Goal: Task Accomplishment & Management: Manage account settings

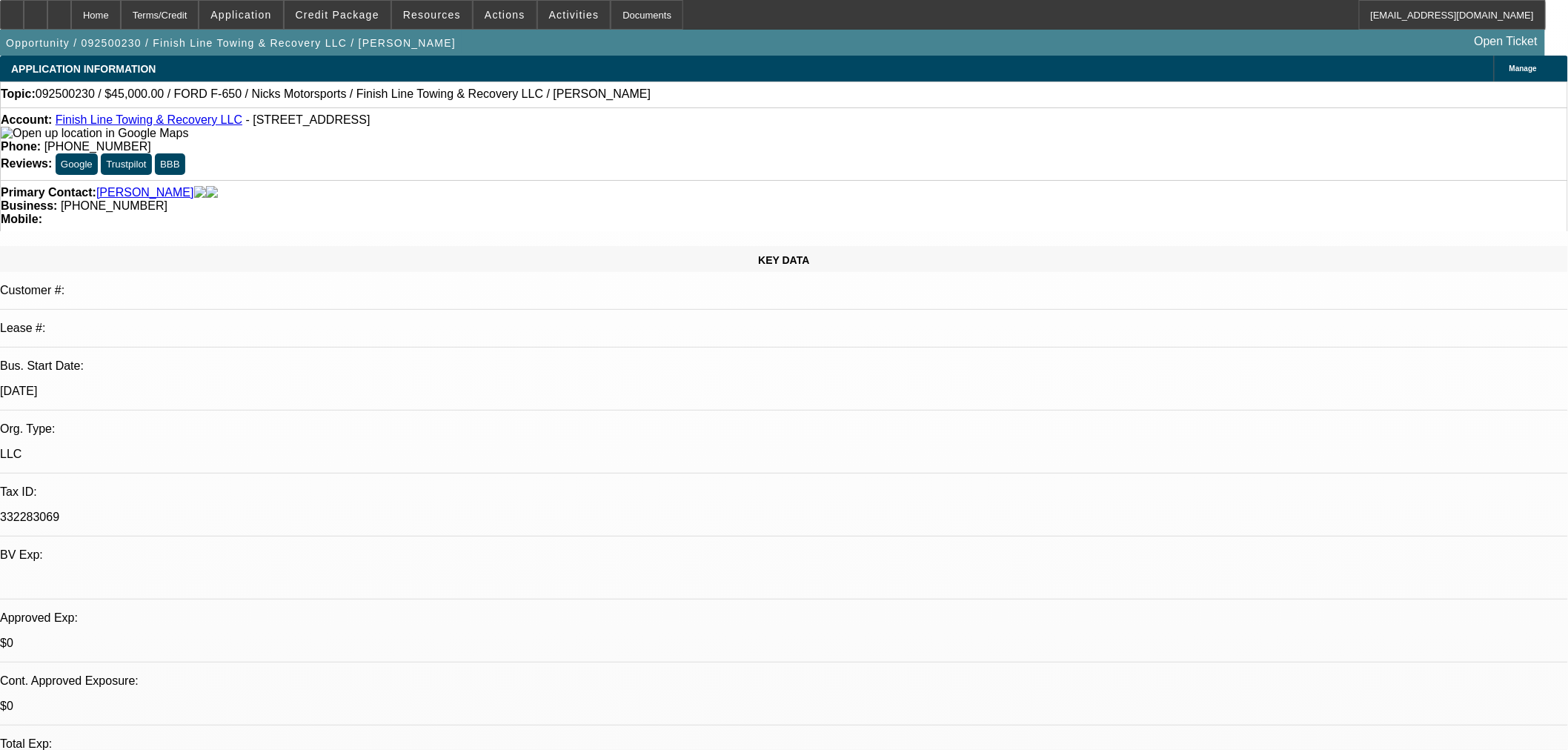
select select "0"
select select "0.15"
select select "2"
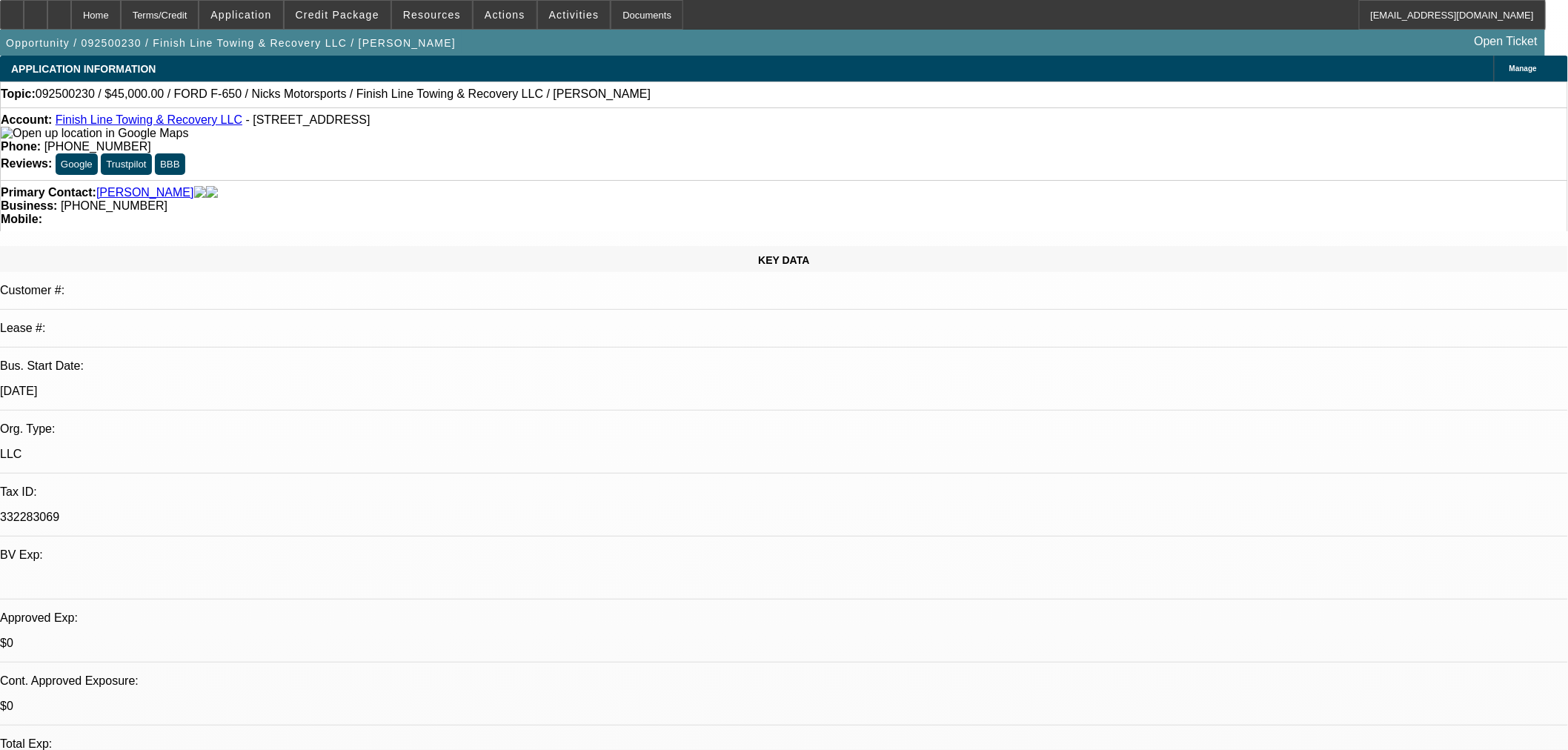
select select "0"
select select "0.15"
select select "2"
select select "0"
select select "0.15"
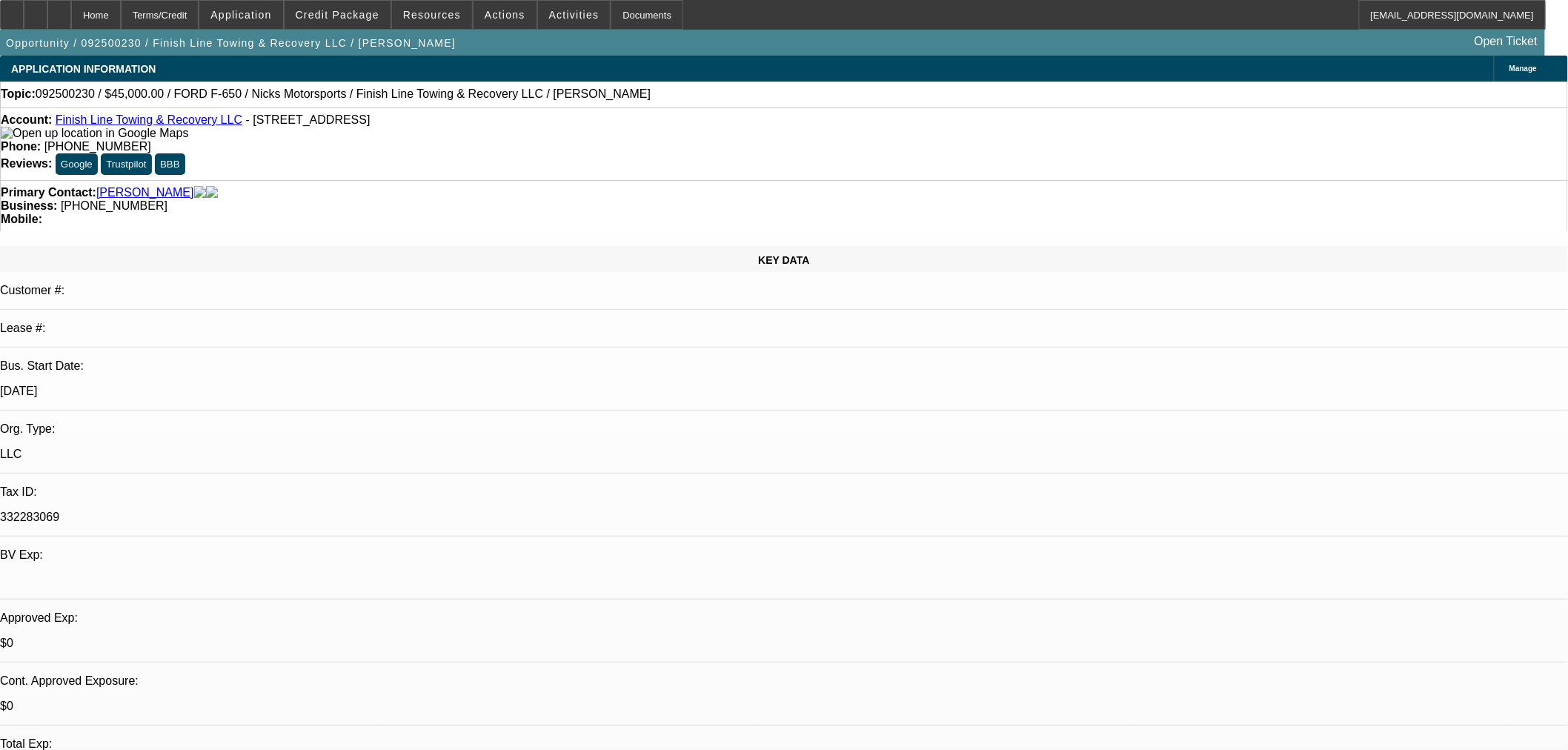
select select "2"
select select "0"
select select "1"
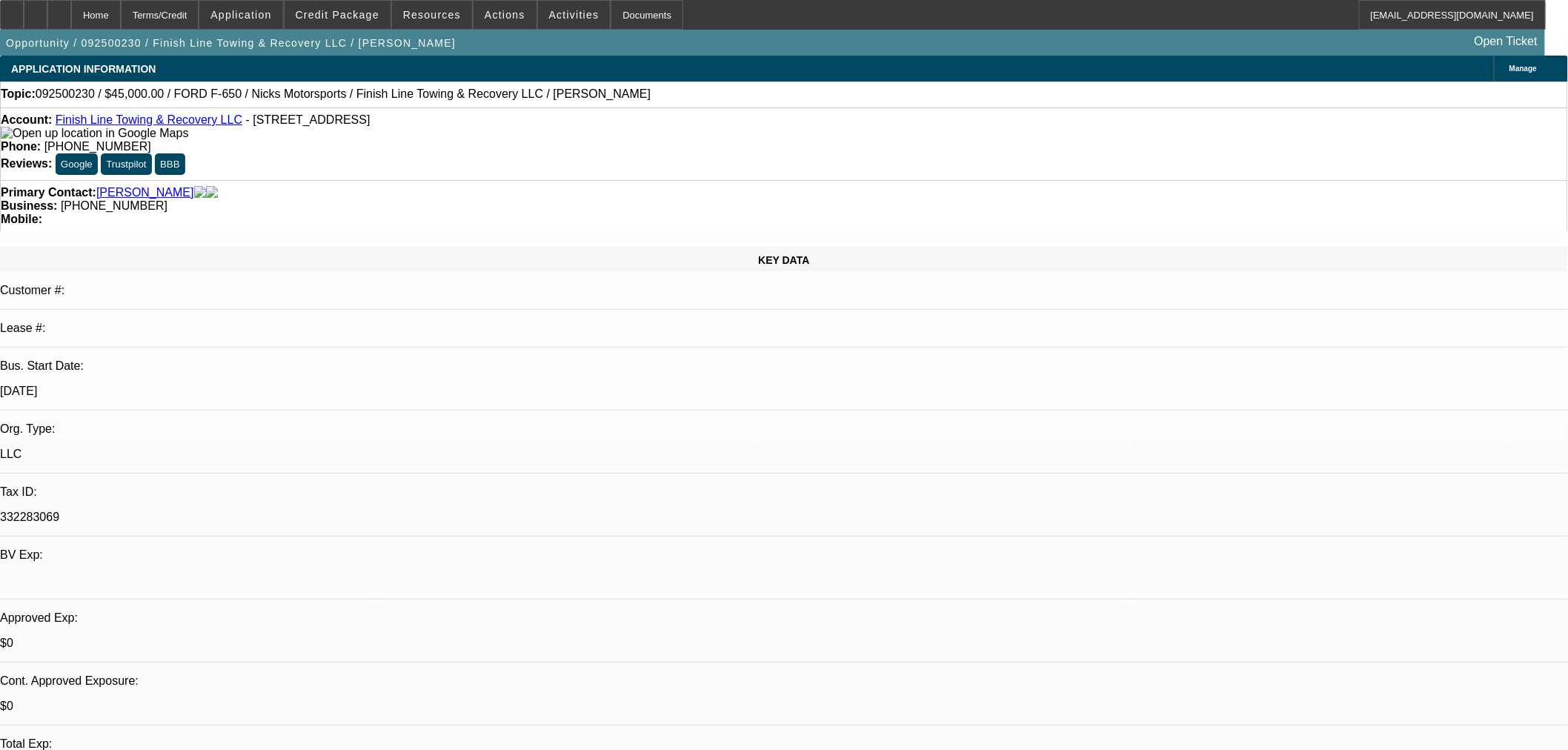
select select "2"
select select "1"
select select "2"
select select "1"
select select "2"
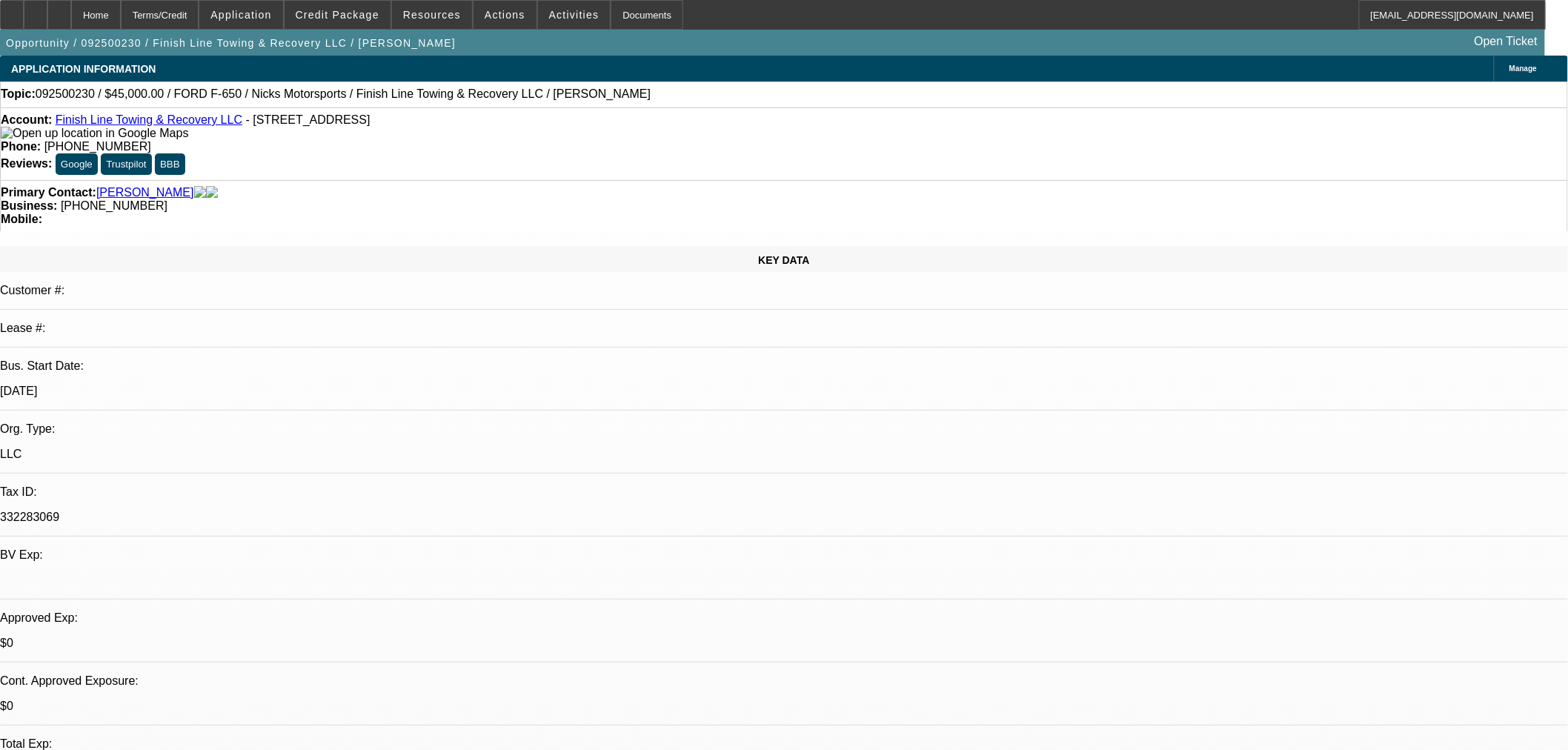
select select "6"
click at [165, 124] on link "Finish Line Towing & Recovery LLC" at bounding box center [148, 119] width 187 height 13
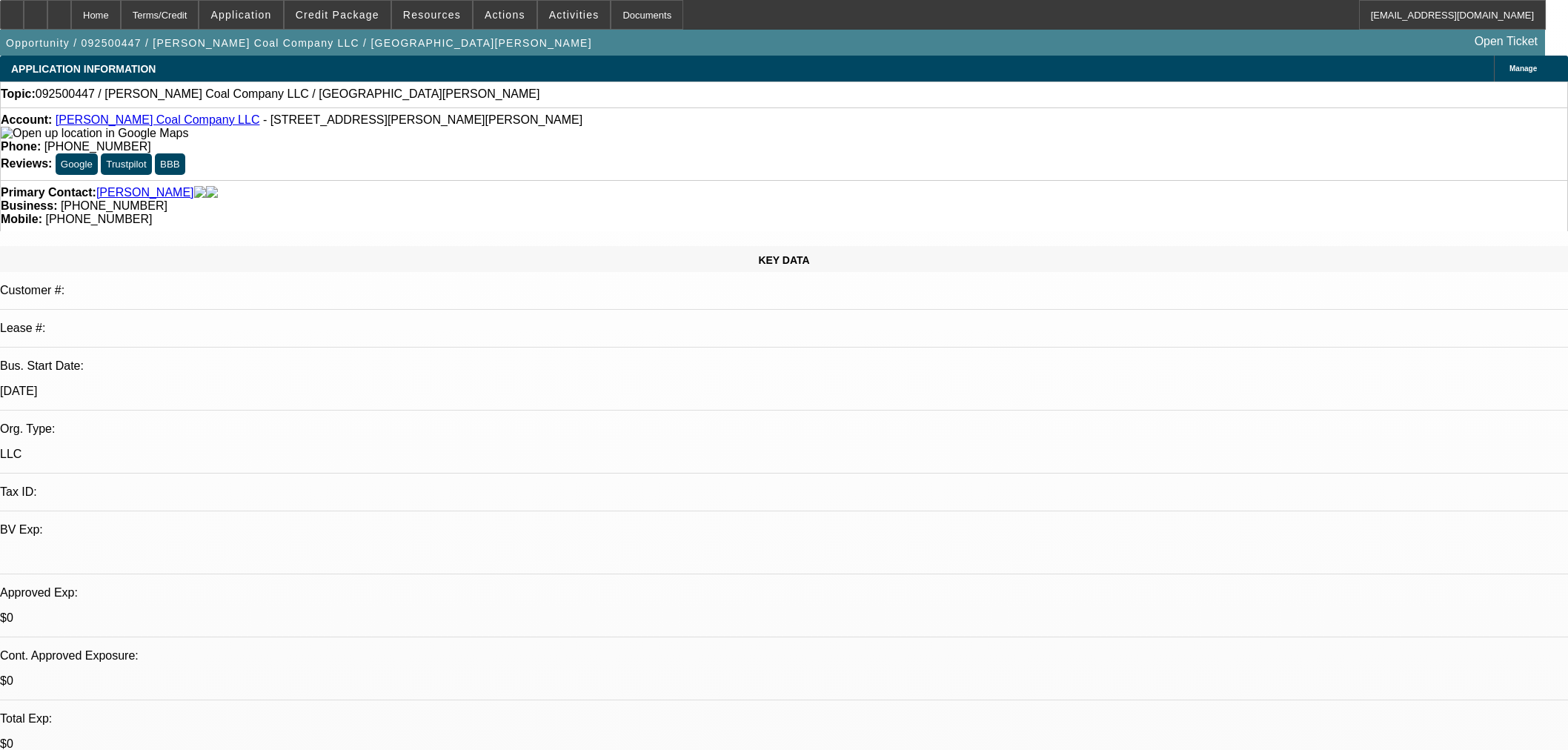
select select "0"
select select "2"
select select "0"
select select "6"
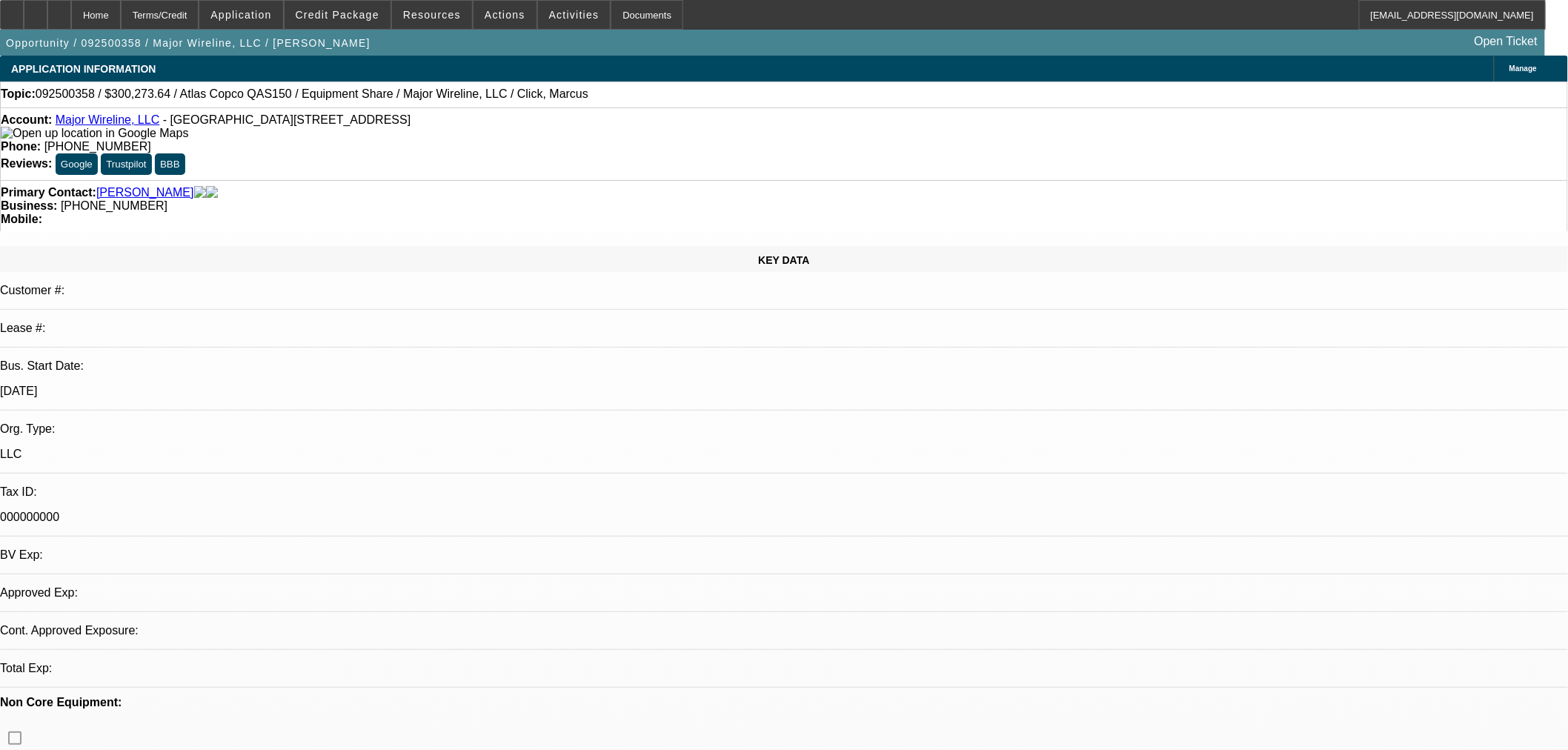
select select "0"
select select "2"
select select "0.1"
select select "1"
select select "2"
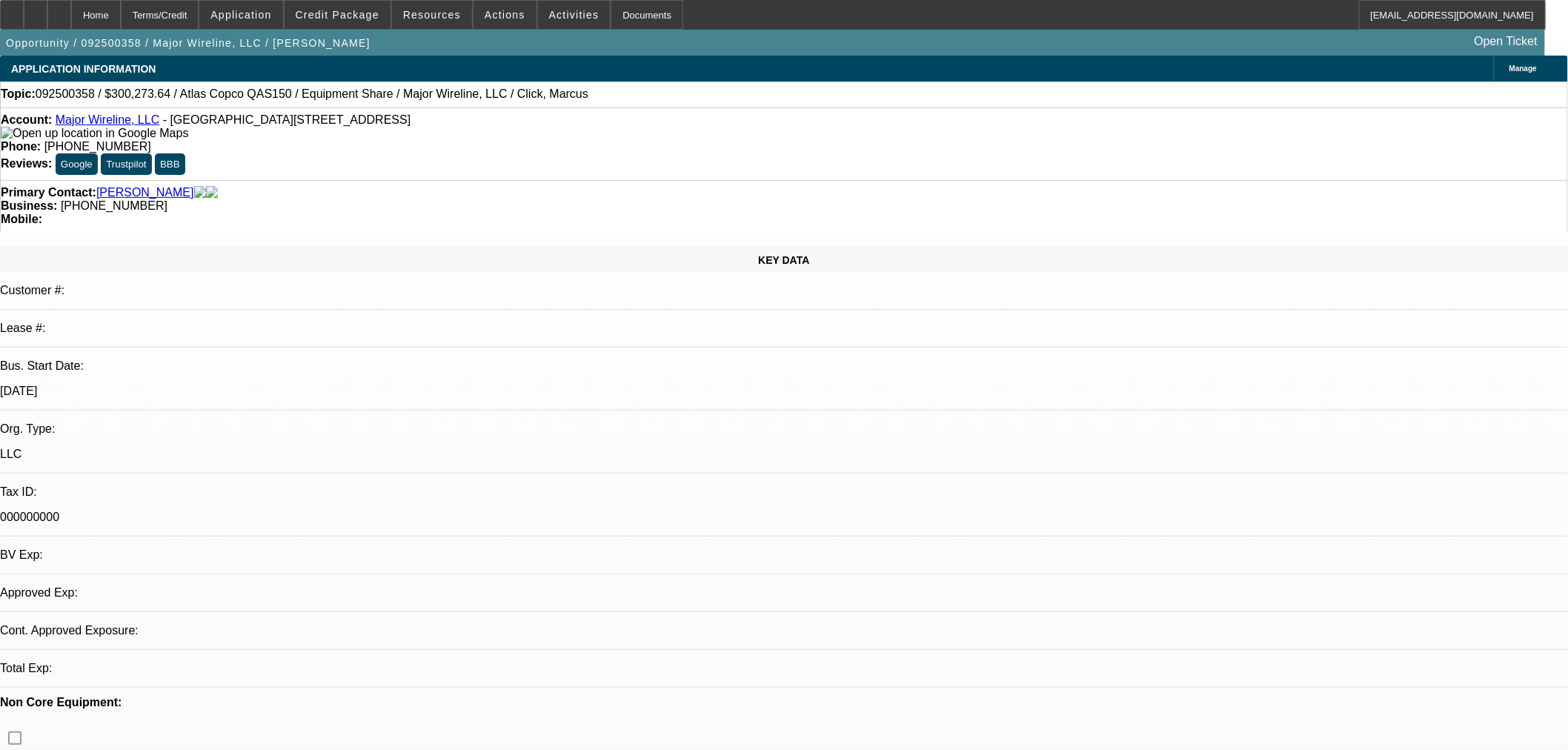
select select "4"
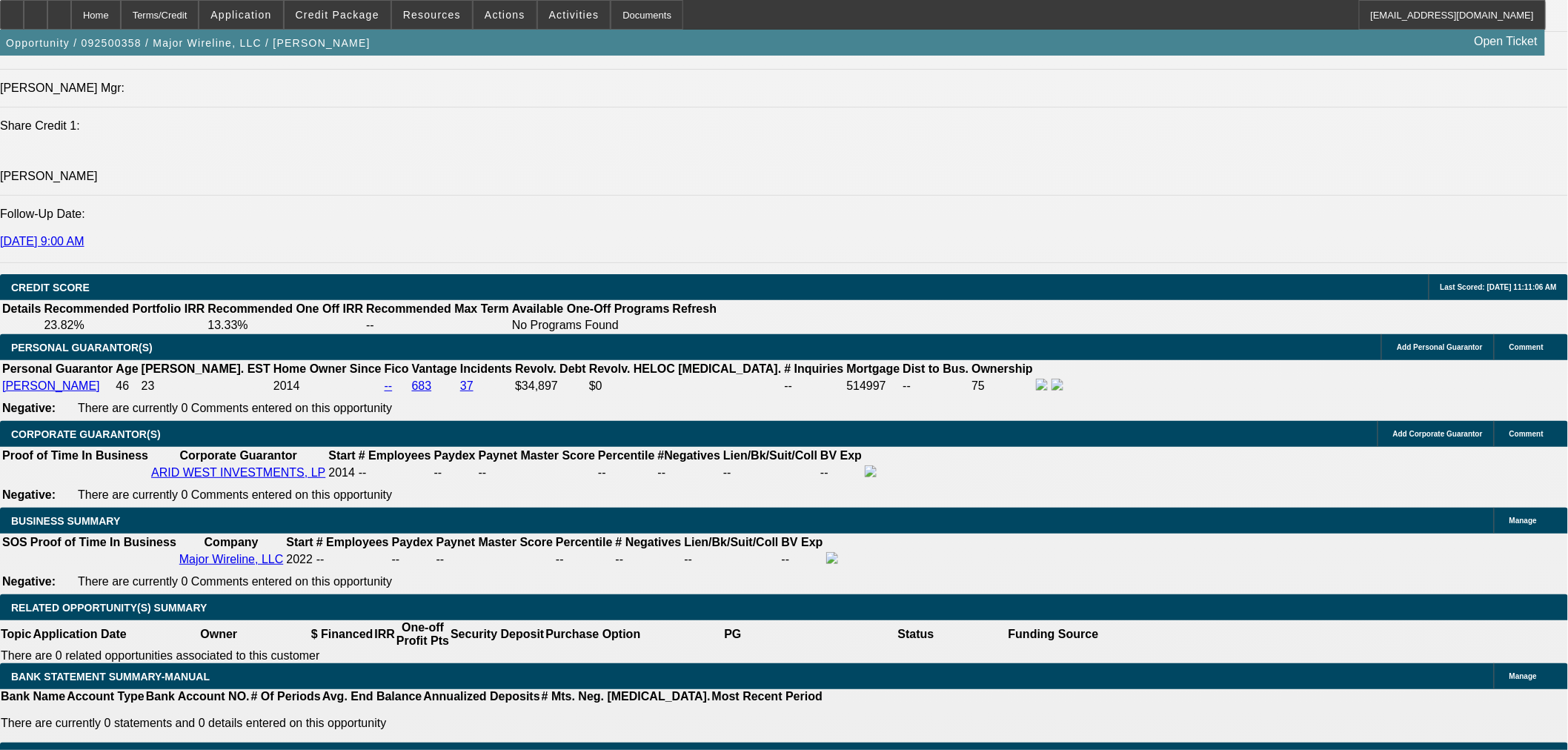
scroll to position [1920, 0]
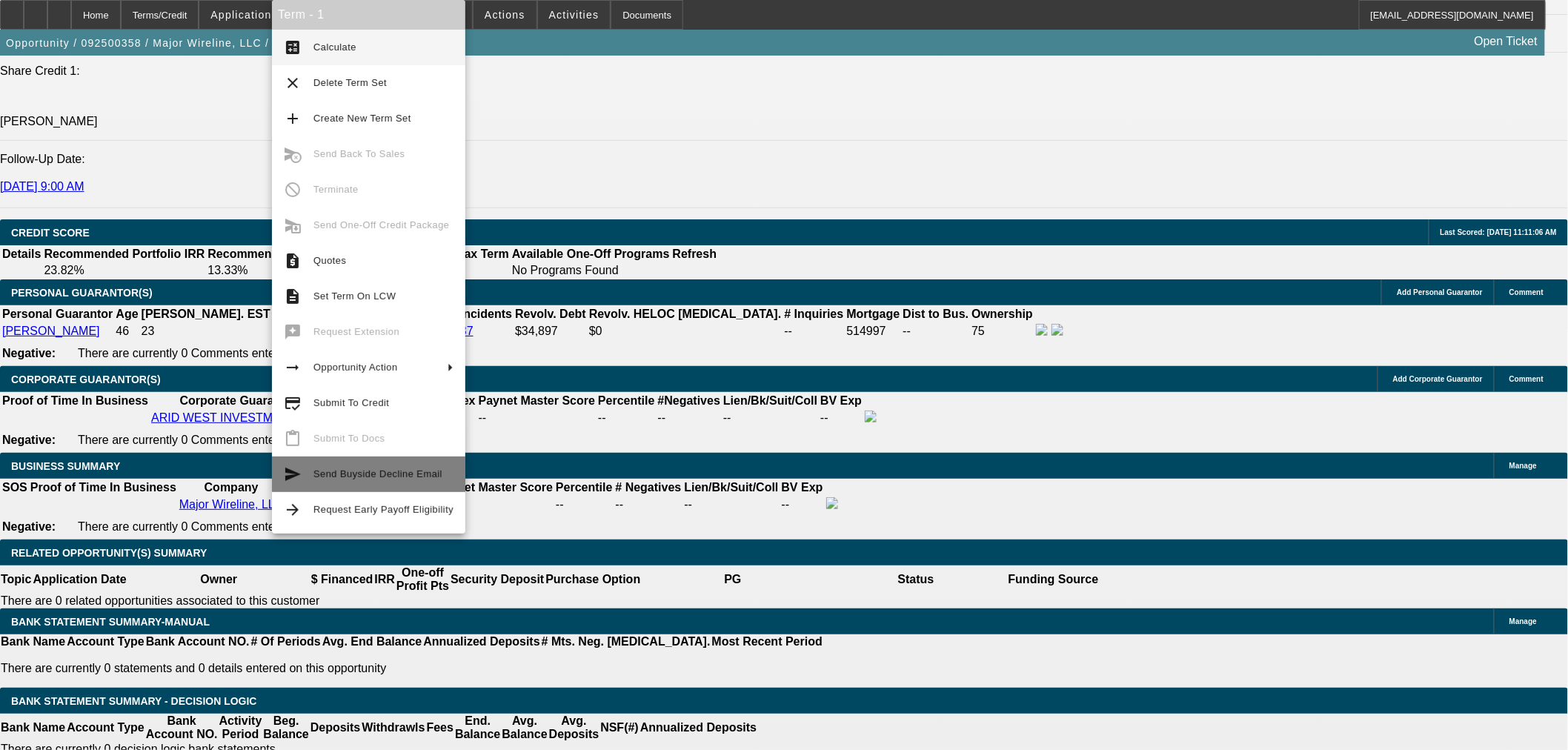
click at [359, 469] on span "Send Buyside Decline Email" at bounding box center [377, 473] width 129 height 11
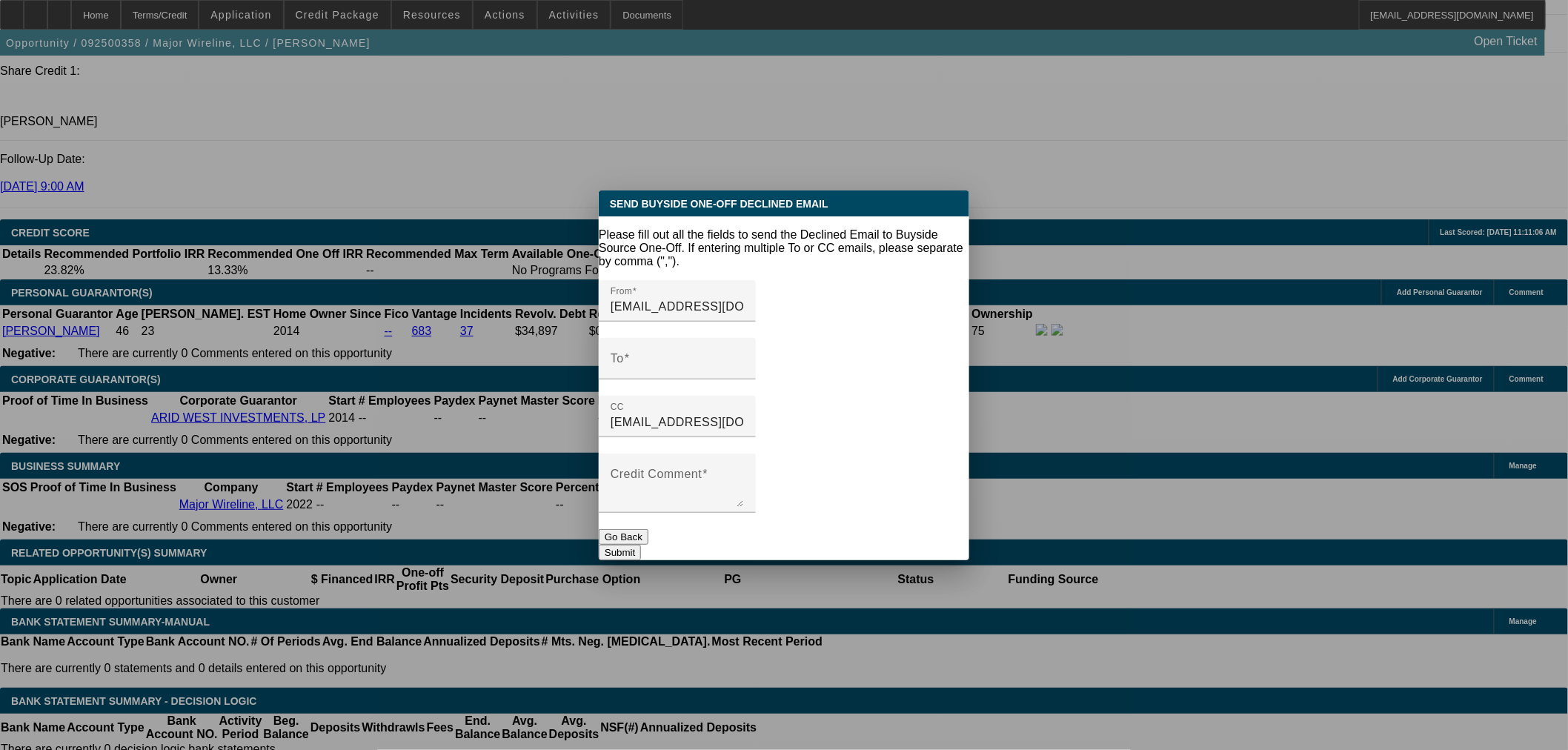
scroll to position [0, 0]
click at [699, 353] on div "To" at bounding box center [678, 358] width 134 height 42
paste input "c: 609-315-8992 p: 973-292-0025 ext 452 a: 203 Fort Wade Road Suite 300 Ponte V…"
drag, startPoint x: 830, startPoint y: 346, endPoint x: 547, endPoint y: 350, distance: 283.0
click at [547, 350] on div "Send Buyside One-Off Declined Email Please fill out all the fields to send the …" at bounding box center [784, 375] width 1568 height 750
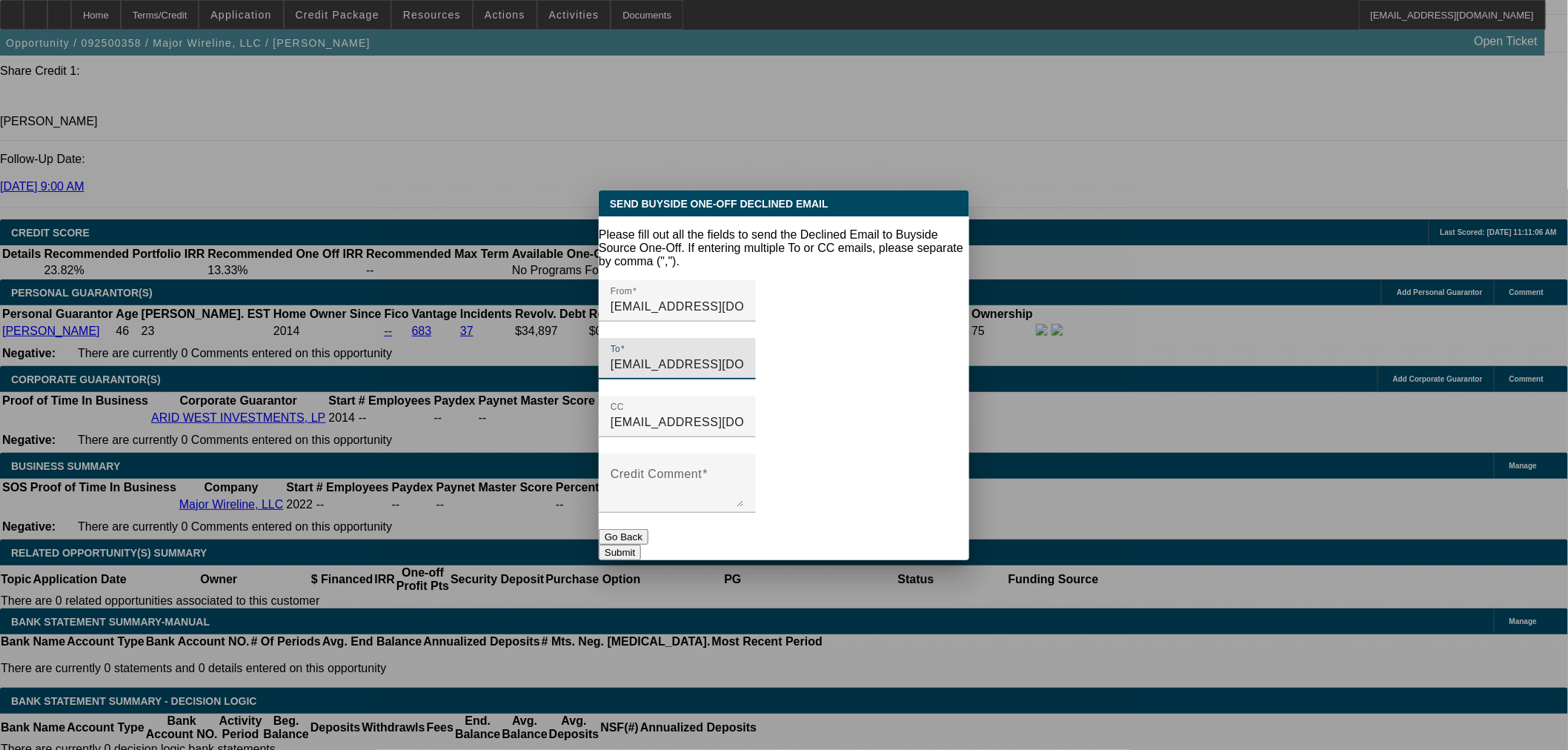
click at [744, 355] on input "ncutler@navitascredit.com" at bounding box center [678, 364] width 134 height 17
click at [744, 355] on input "ncutler@navitascredit.com," at bounding box center [678, 364] width 134 height 17
paste input "tfurfari@navitascredit.com"
click at [744, 355] on input "ncutler@navitascredit.com,tfurfari@navitascredit.com," at bounding box center [678, 364] width 134 height 17
paste input "sfgsyndication@navitascredit.com"
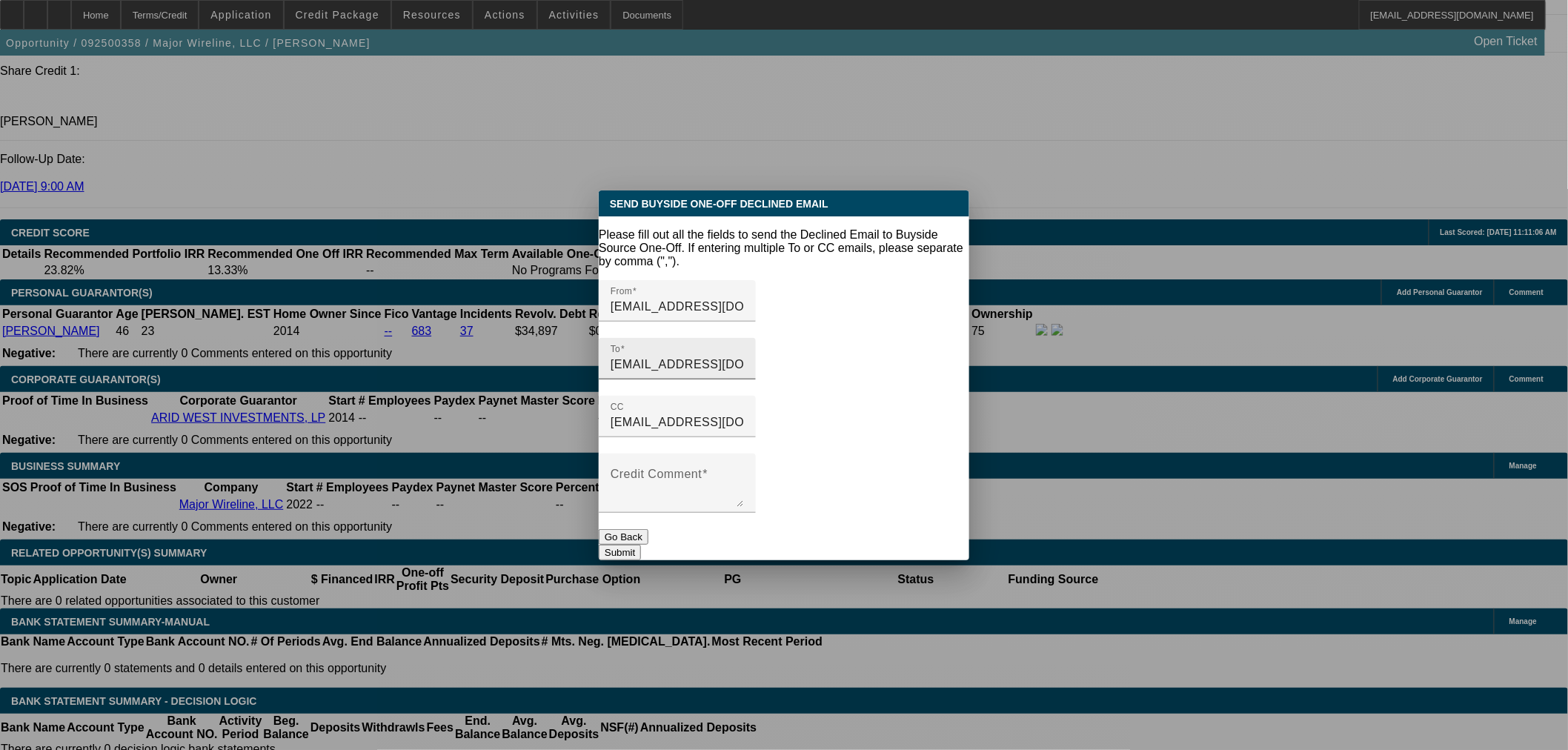
click at [621, 355] on input "ncutler@navitascredit.com,tfurfari@navitascredit.com,sfgsyndication@navitascred…" at bounding box center [678, 364] width 134 height 17
paste input "cmiraglia@navitascredit.com"
type input "cmiraglia@navitascredit.com,ncutler@navitascredit.com,tfurfari@navitascredit.co…"
click at [672, 454] on div "Credit Comment" at bounding box center [678, 483] width 134 height 59
type textarea "U"
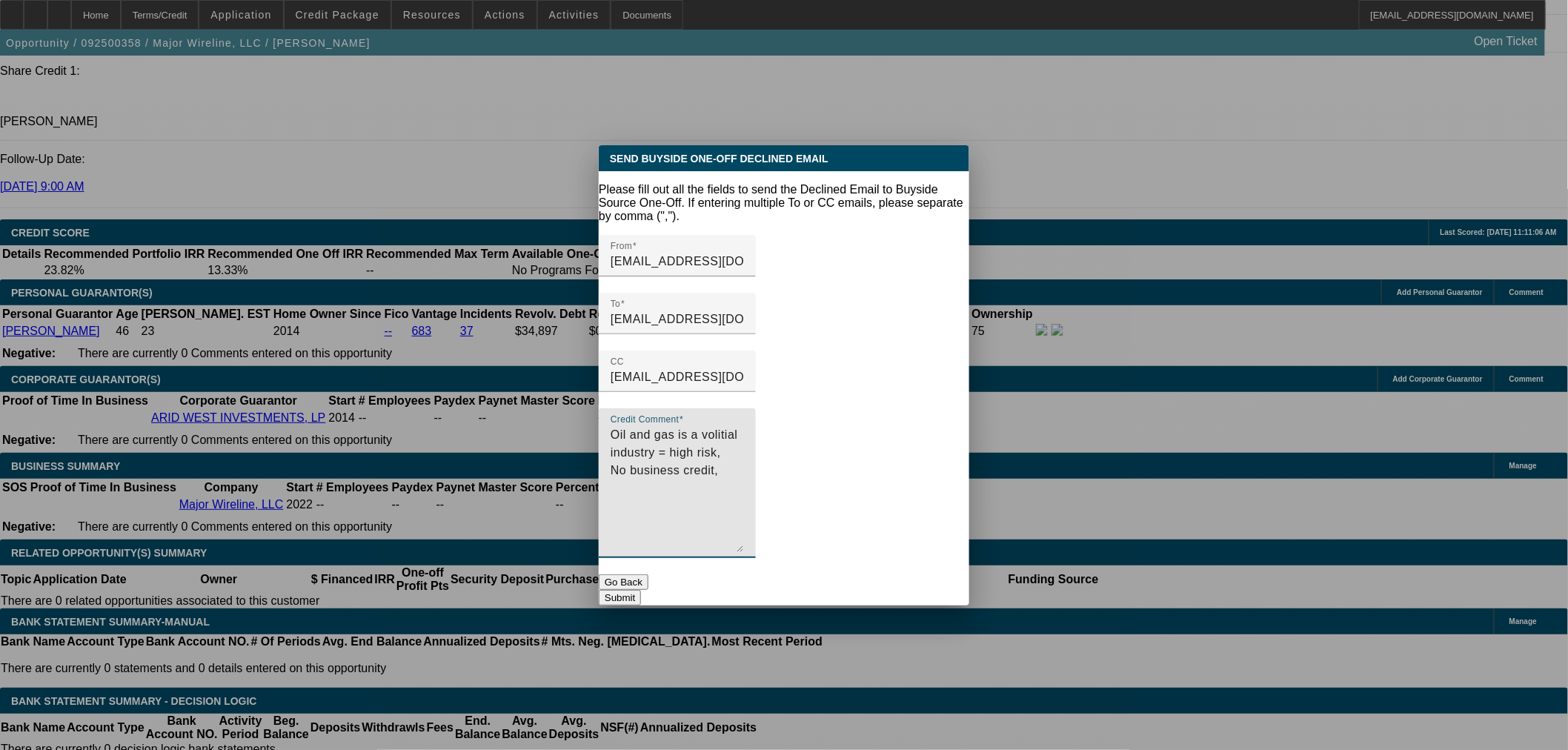
drag, startPoint x: 941, startPoint y: 485, endPoint x: 934, endPoint y: 575, distance: 90.3
click at [934, 575] on form "Please fill out all the fields to send the Declined Email to Buyside Source One…" at bounding box center [784, 394] width 371 height 422
click at [716, 432] on textarea "Oil and gas is a volitial industry = high risk, No business credit, Banks don't…" at bounding box center [678, 489] width 134 height 126
type textarea "Oil and gas is a volitial industry = high risk, No business credit for either b…"
click at [641, 589] on button "Submit" at bounding box center [620, 597] width 43 height 15
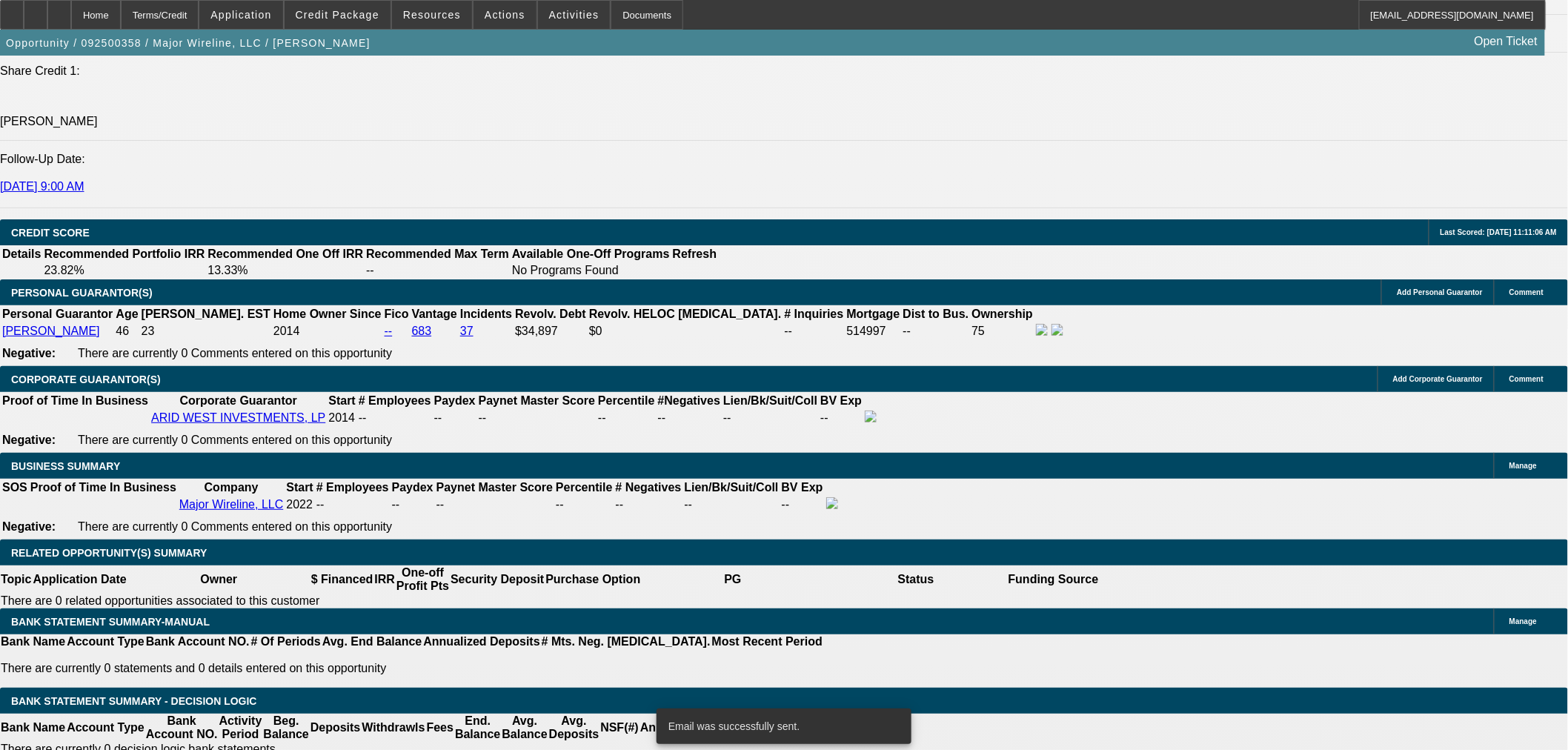
scroll to position [1920, 0]
click at [478, 8] on span at bounding box center [504, 15] width 63 height 36
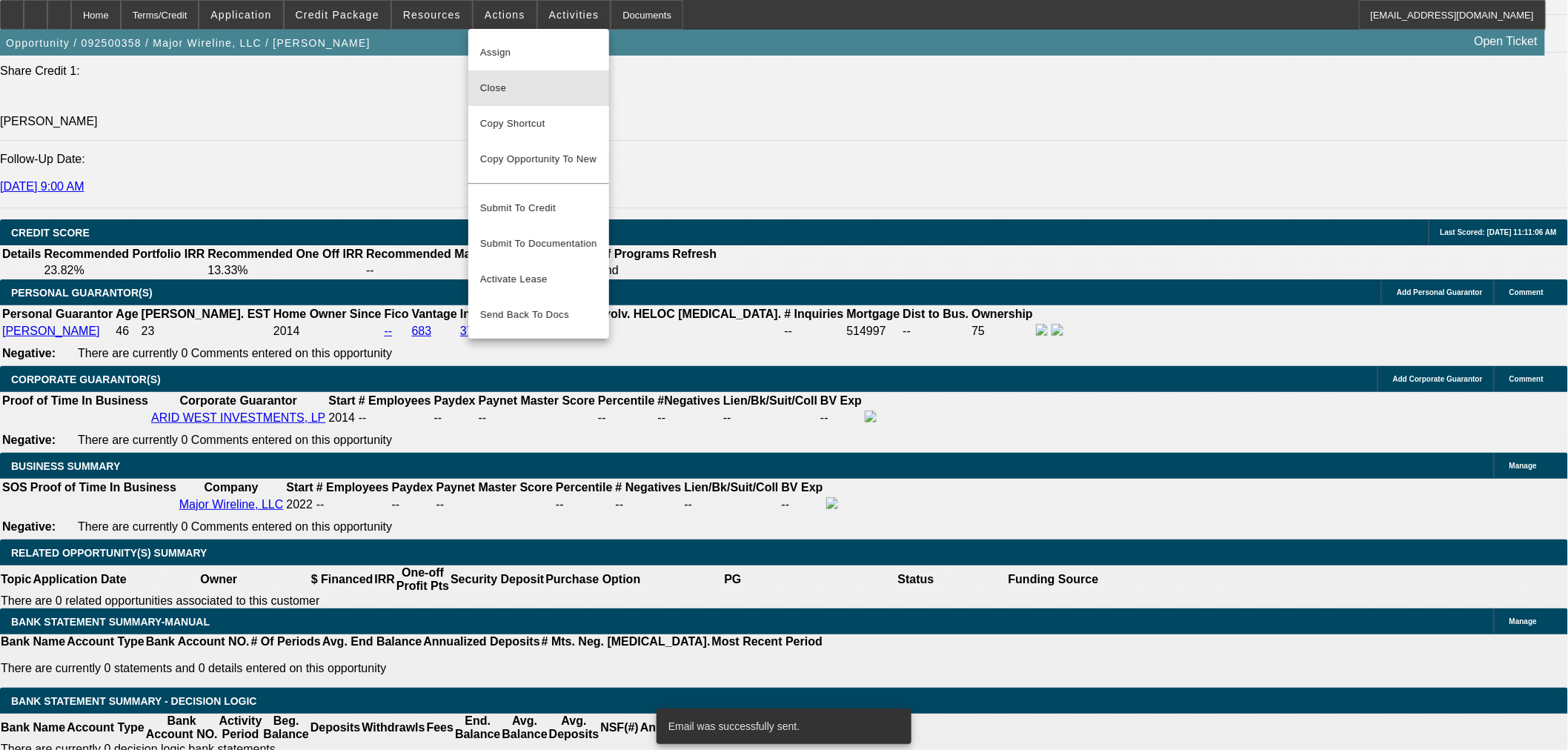
drag, startPoint x: 505, startPoint y: 92, endPoint x: 646, endPoint y: 138, distance: 148.3
click at [506, 91] on span "Close" at bounding box center [538, 88] width 117 height 17
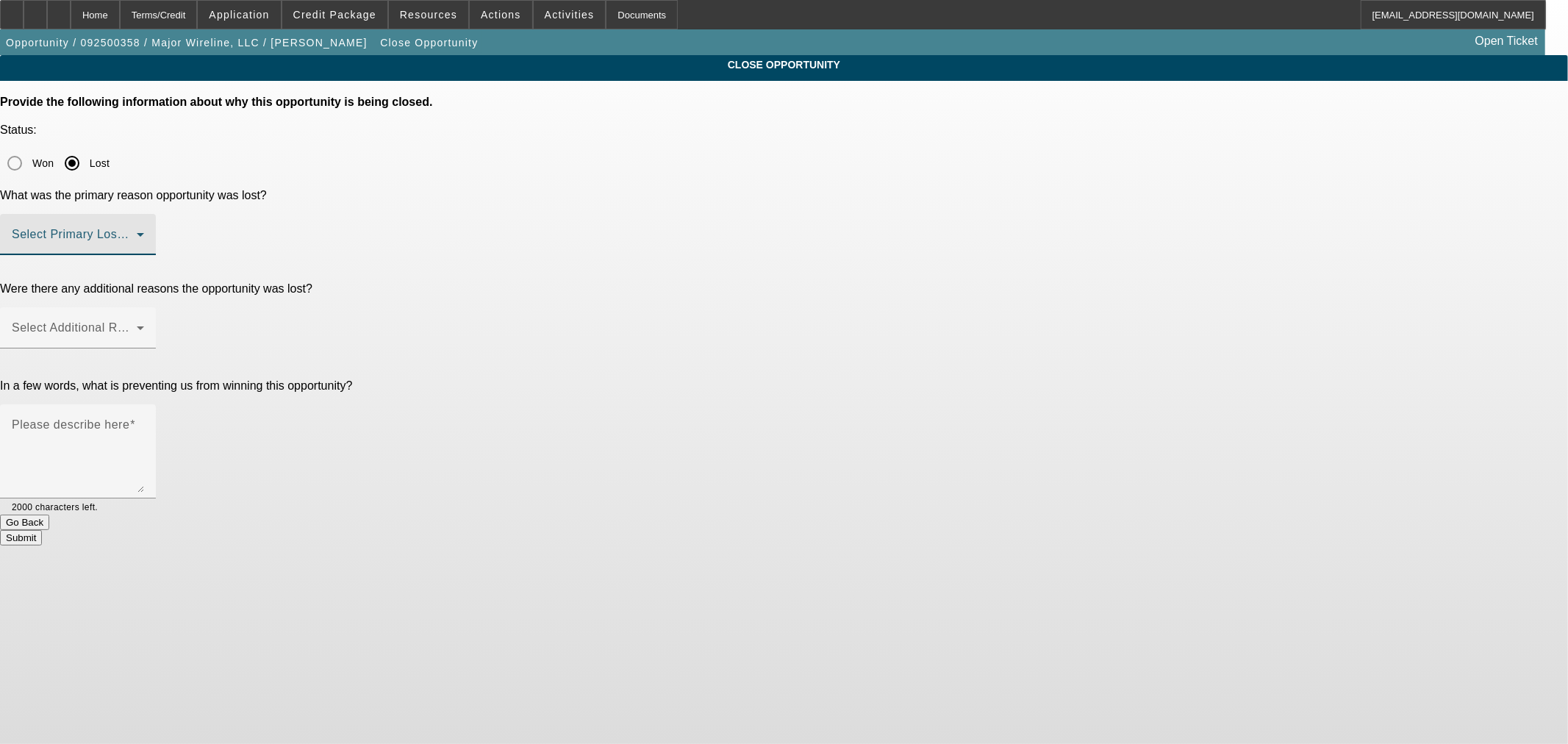
click at [136, 231] on span at bounding box center [74, 240] width 125 height 17
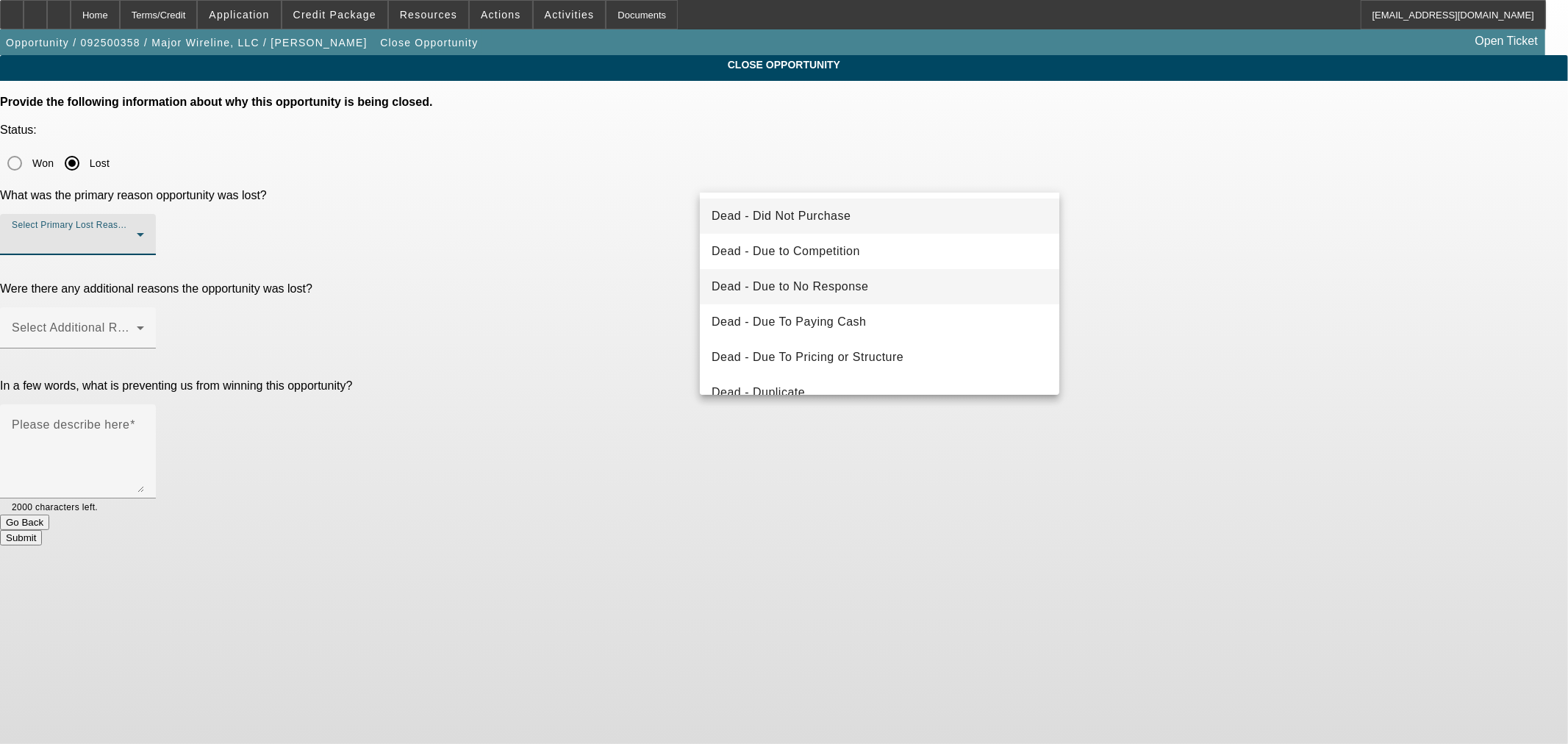
scroll to position [136, 0]
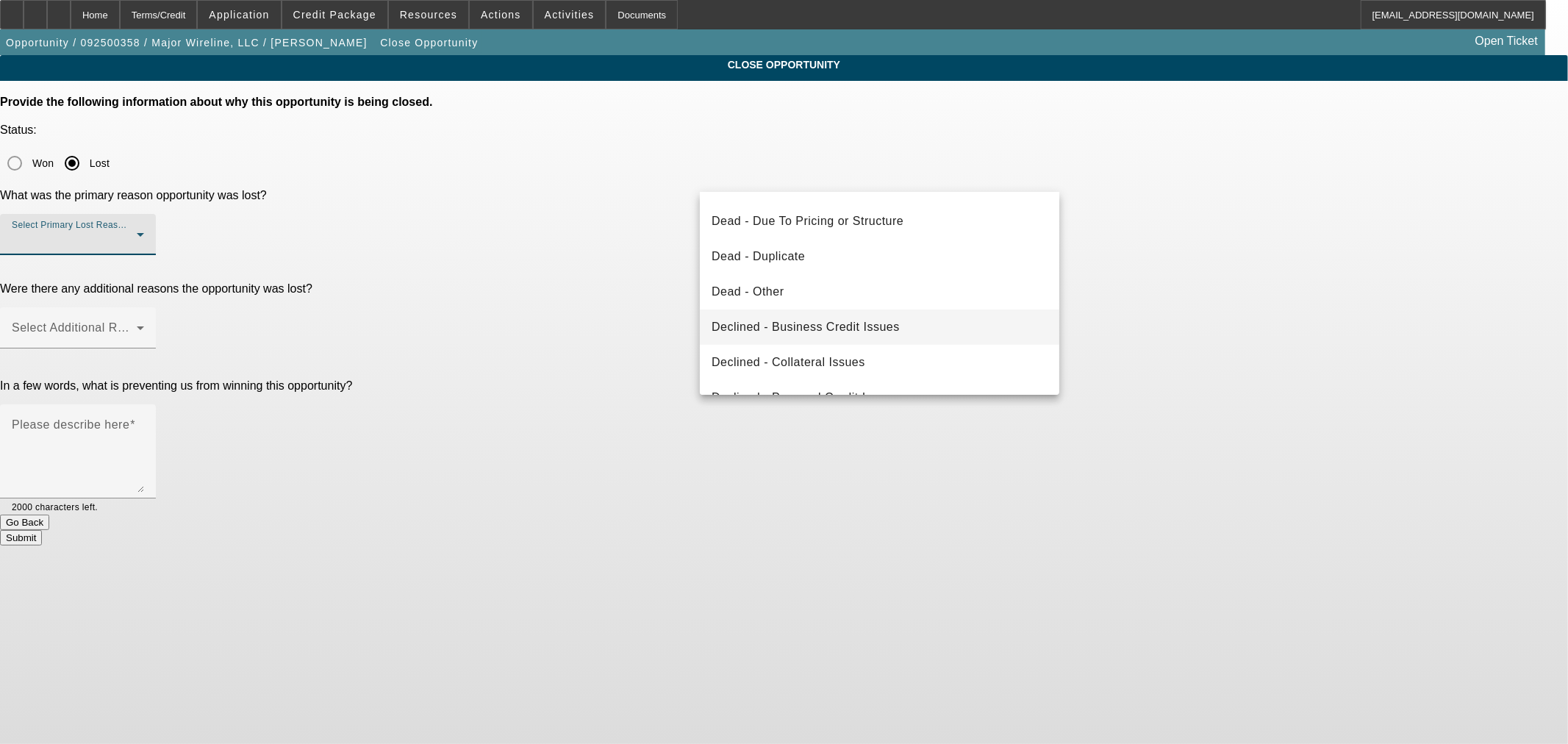
click at [832, 324] on span "Declined - Business Credit Issues" at bounding box center [806, 326] width 188 height 17
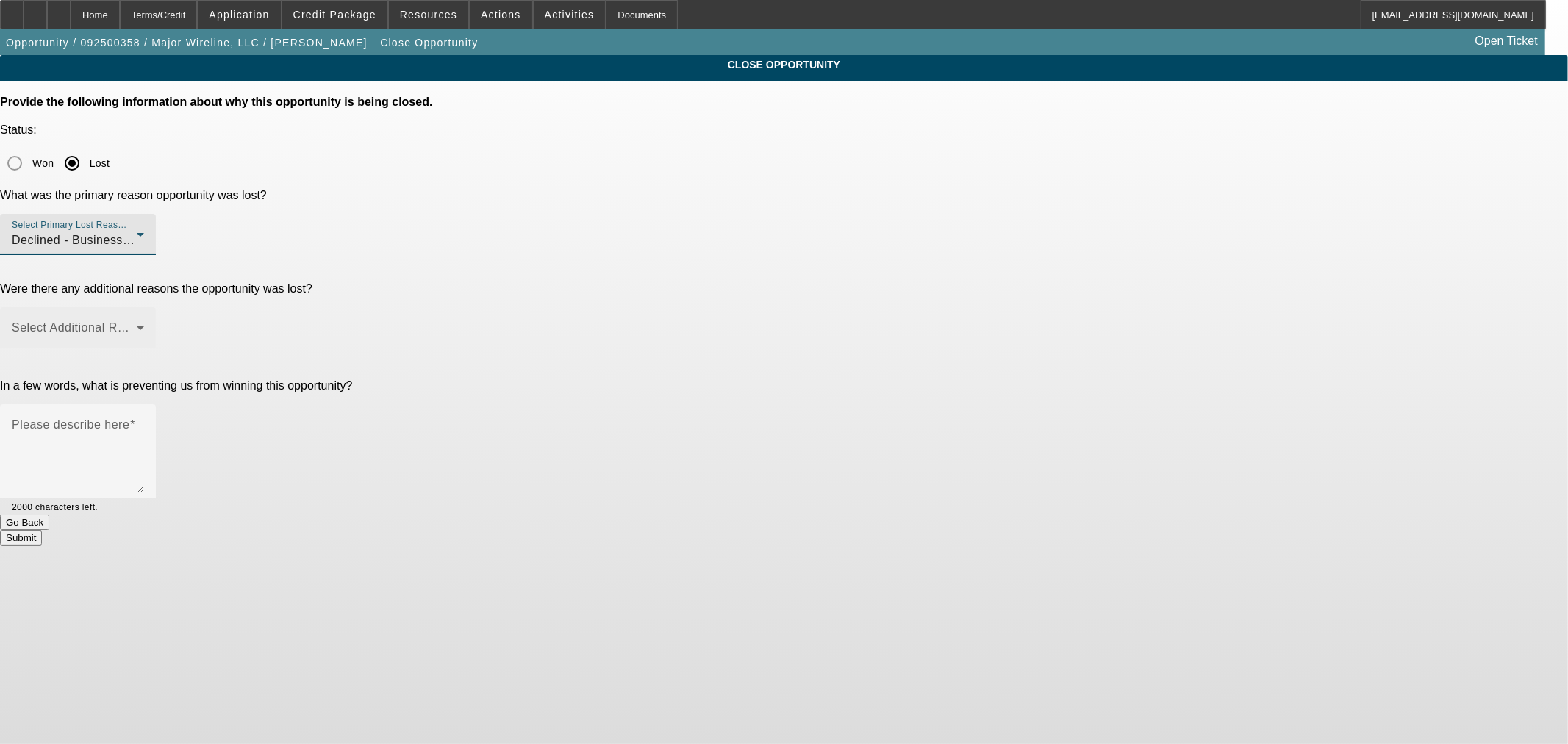
click at [136, 324] on span at bounding box center [74, 333] width 125 height 17
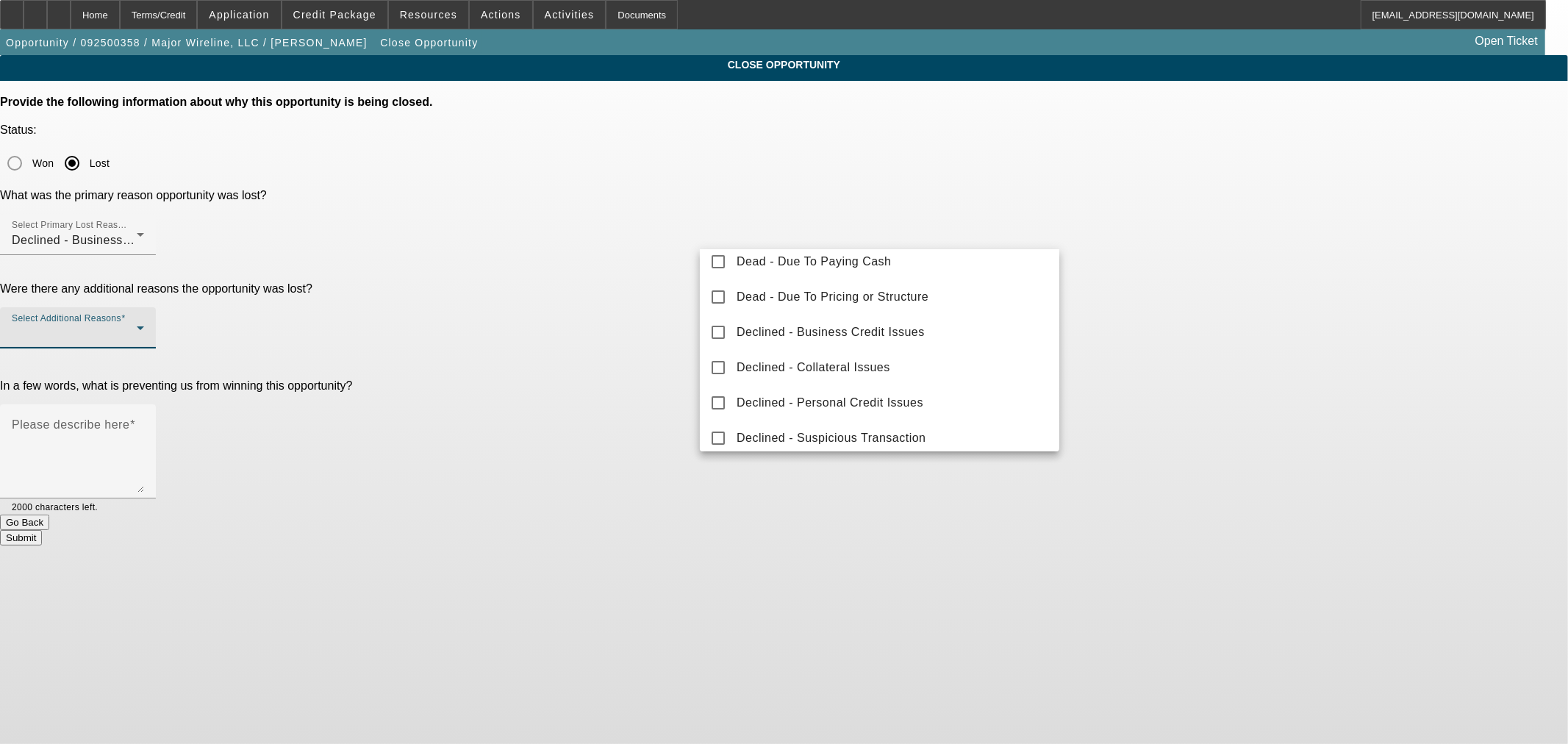
scroll to position [161, 0]
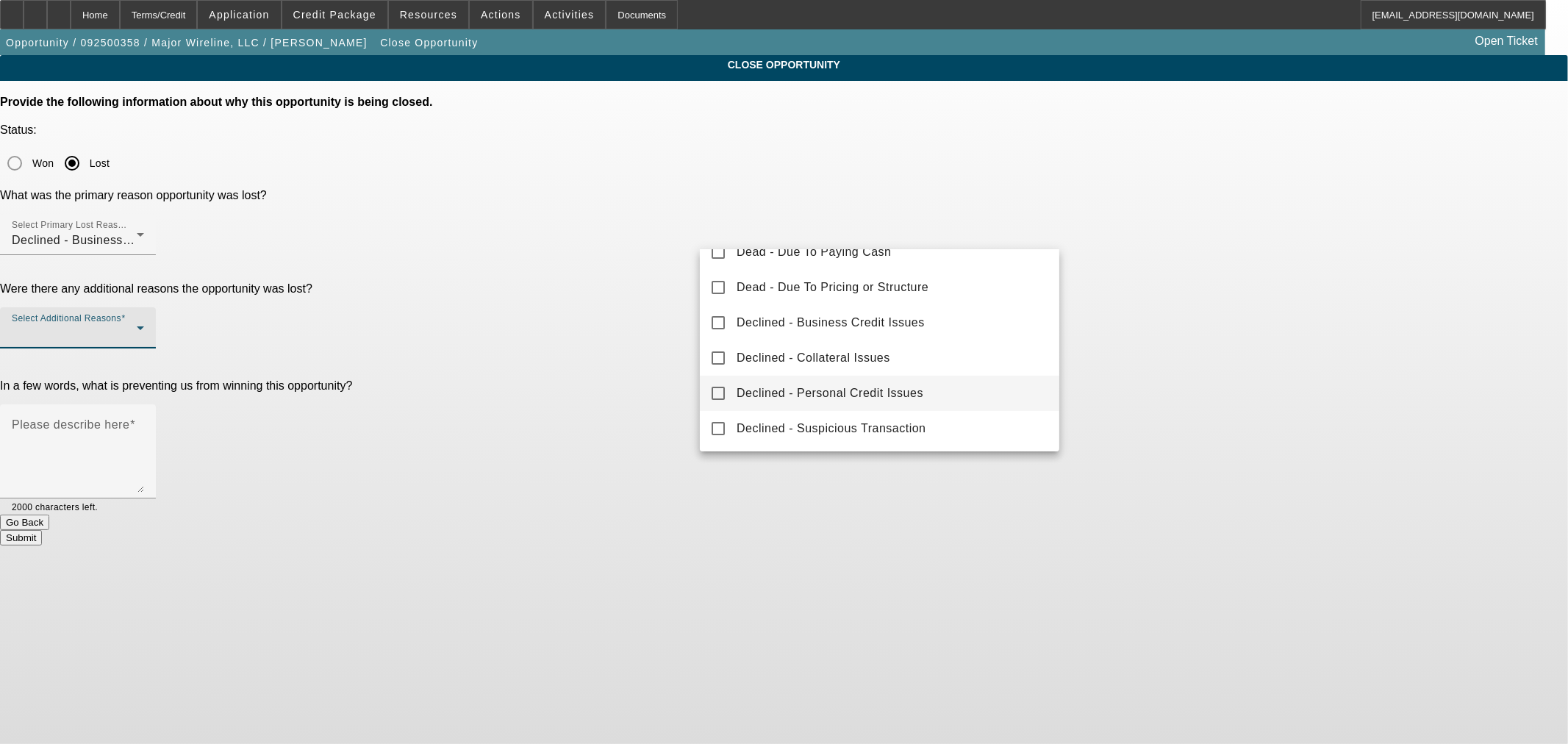
click at [867, 387] on span "Declined - Personal Credit Issues" at bounding box center [830, 393] width 186 height 17
click at [666, 297] on div at bounding box center [784, 372] width 1568 height 744
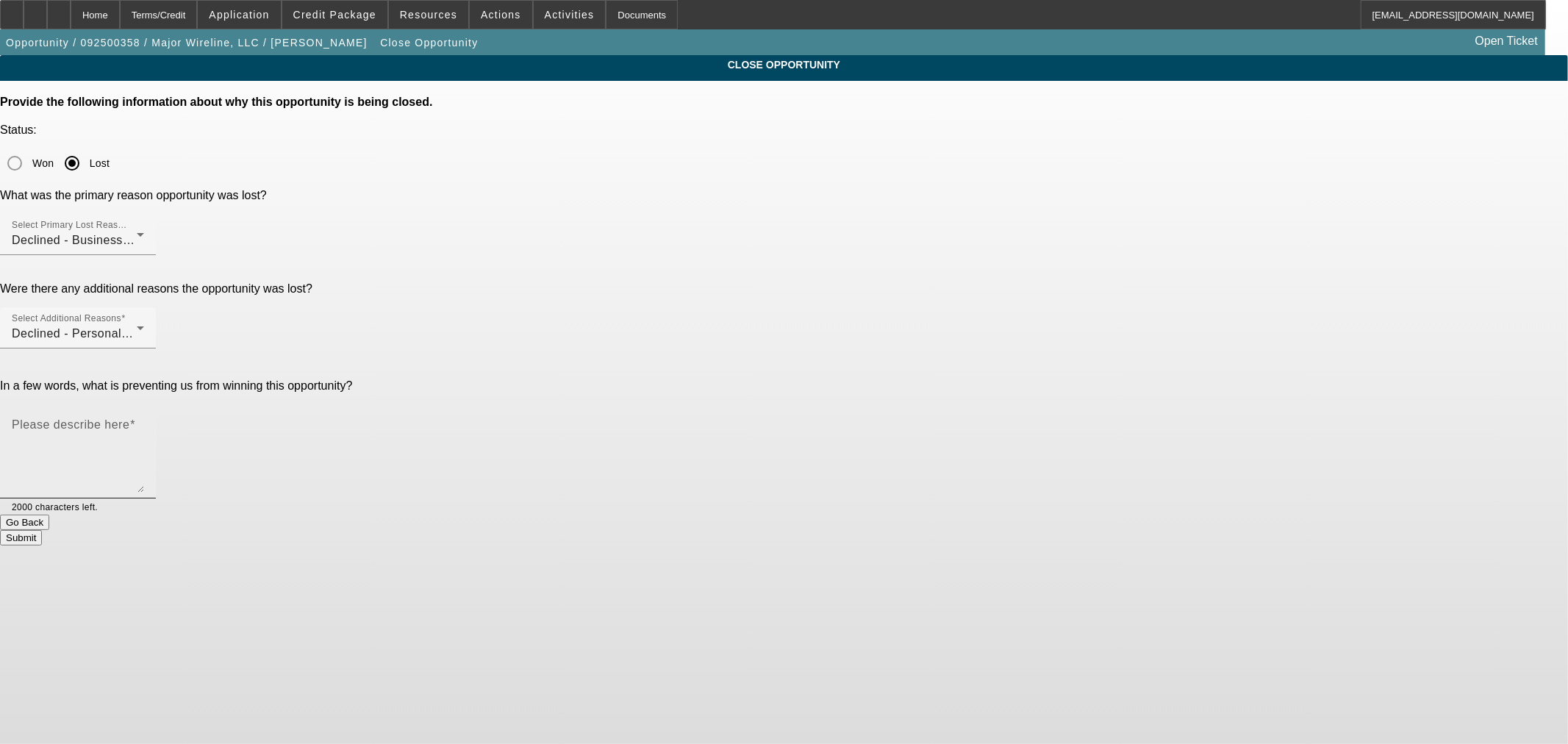
click at [130, 419] on mat-label "Please describe here" at bounding box center [70, 424] width 117 height 12
click at [144, 421] on textarea "Please describe here" at bounding box center [78, 456] width 133 height 70
paste textarea "Oil and gas is a volitial industry = high risk, No business credit for either b…"
type textarea "Oil and gas is a volitial industry = high risk, No business credit for either b…"
click at [42, 530] on button "Submit" at bounding box center [21, 538] width 42 height 15
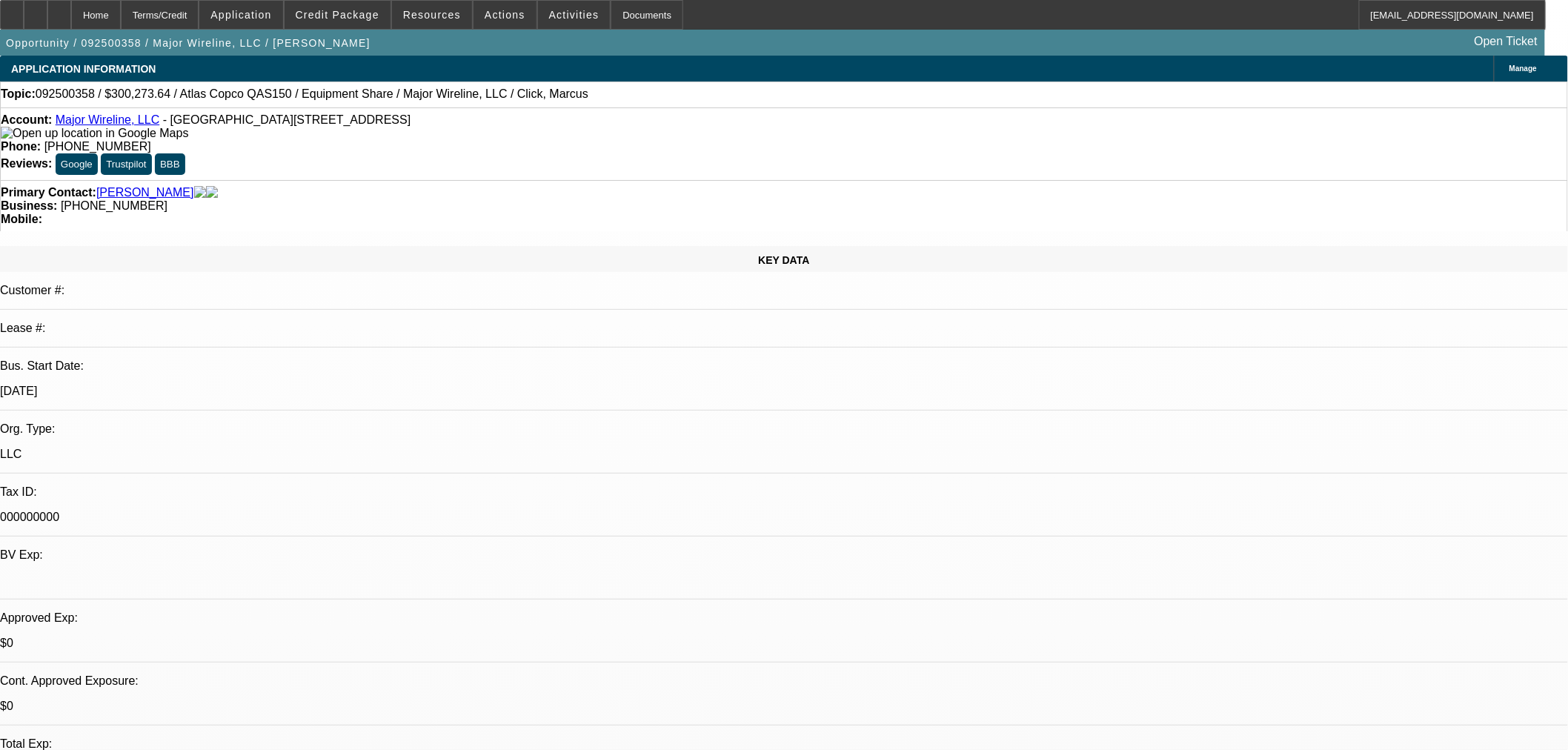
select select "0"
select select "2"
select select "0.1"
select select "1"
select select "2"
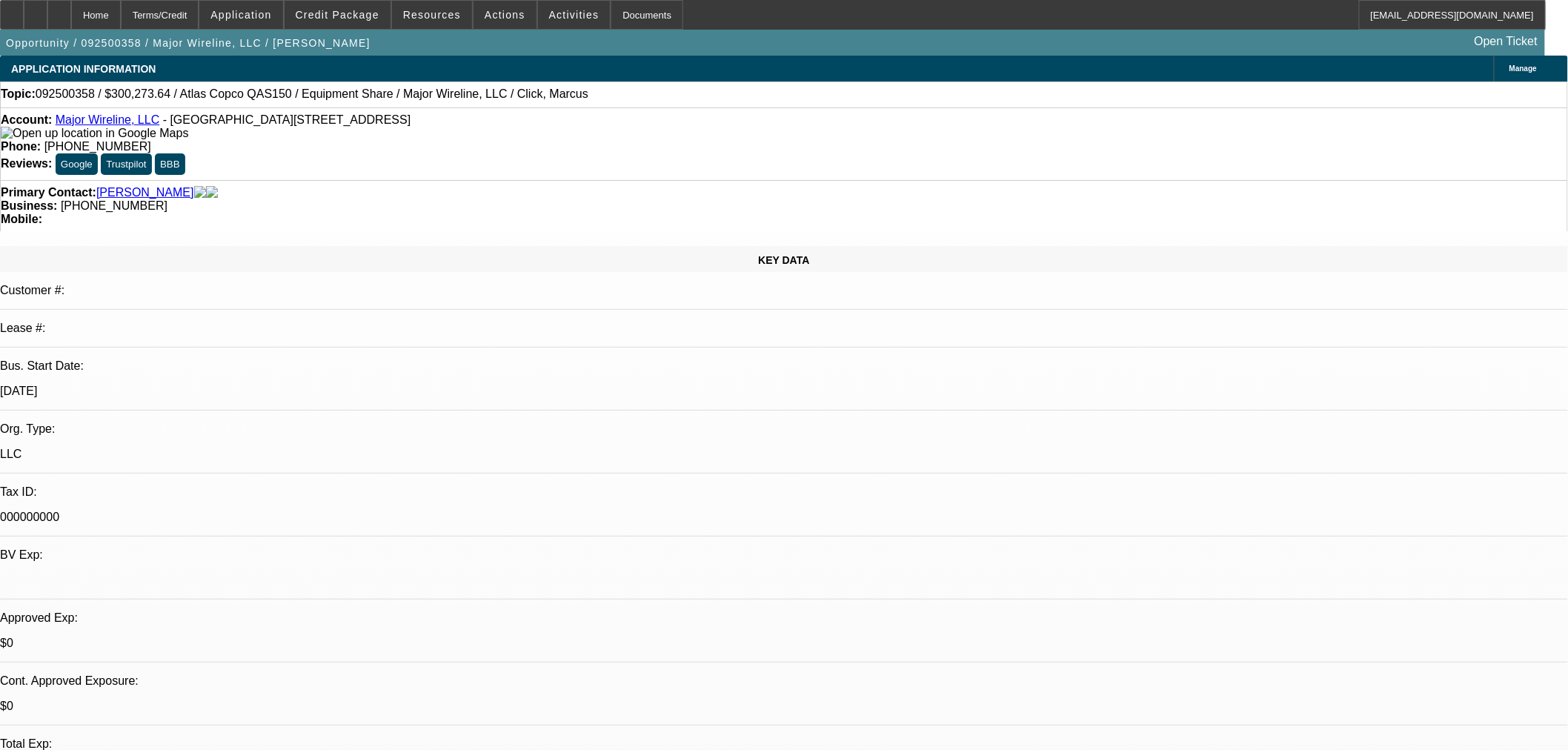
select select "4"
select select "0"
select select "2"
select select "0"
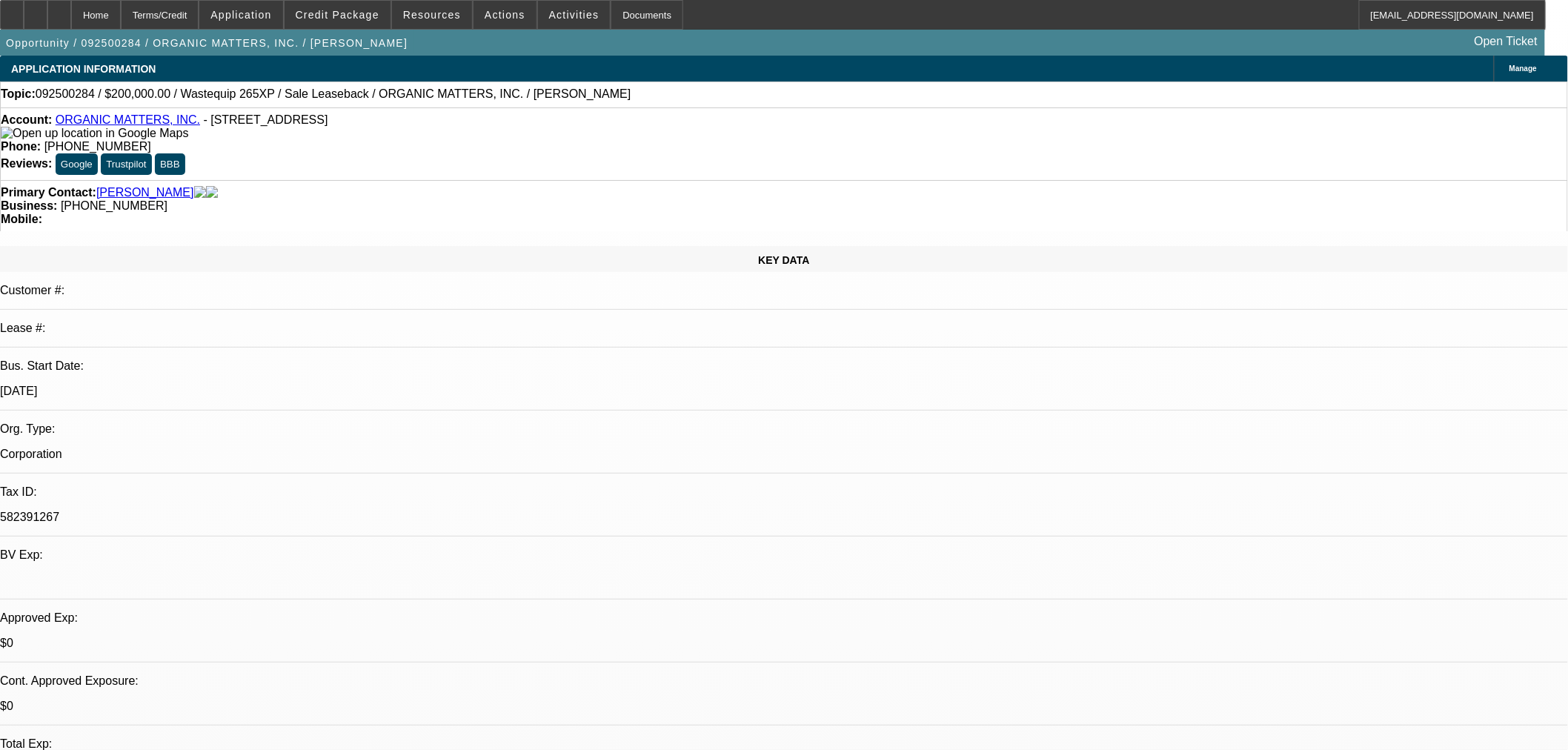
select select "6"
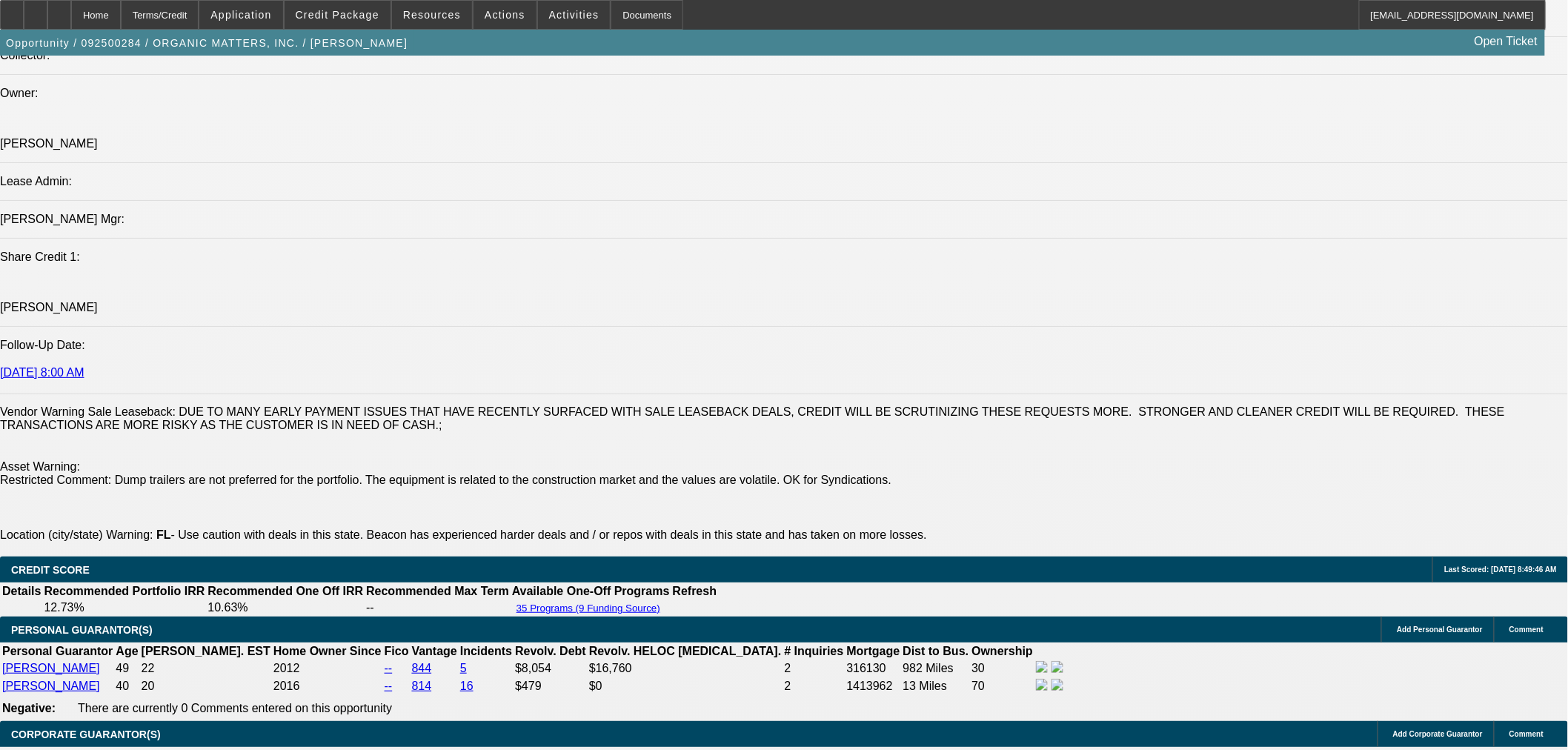
scroll to position [1857, 0]
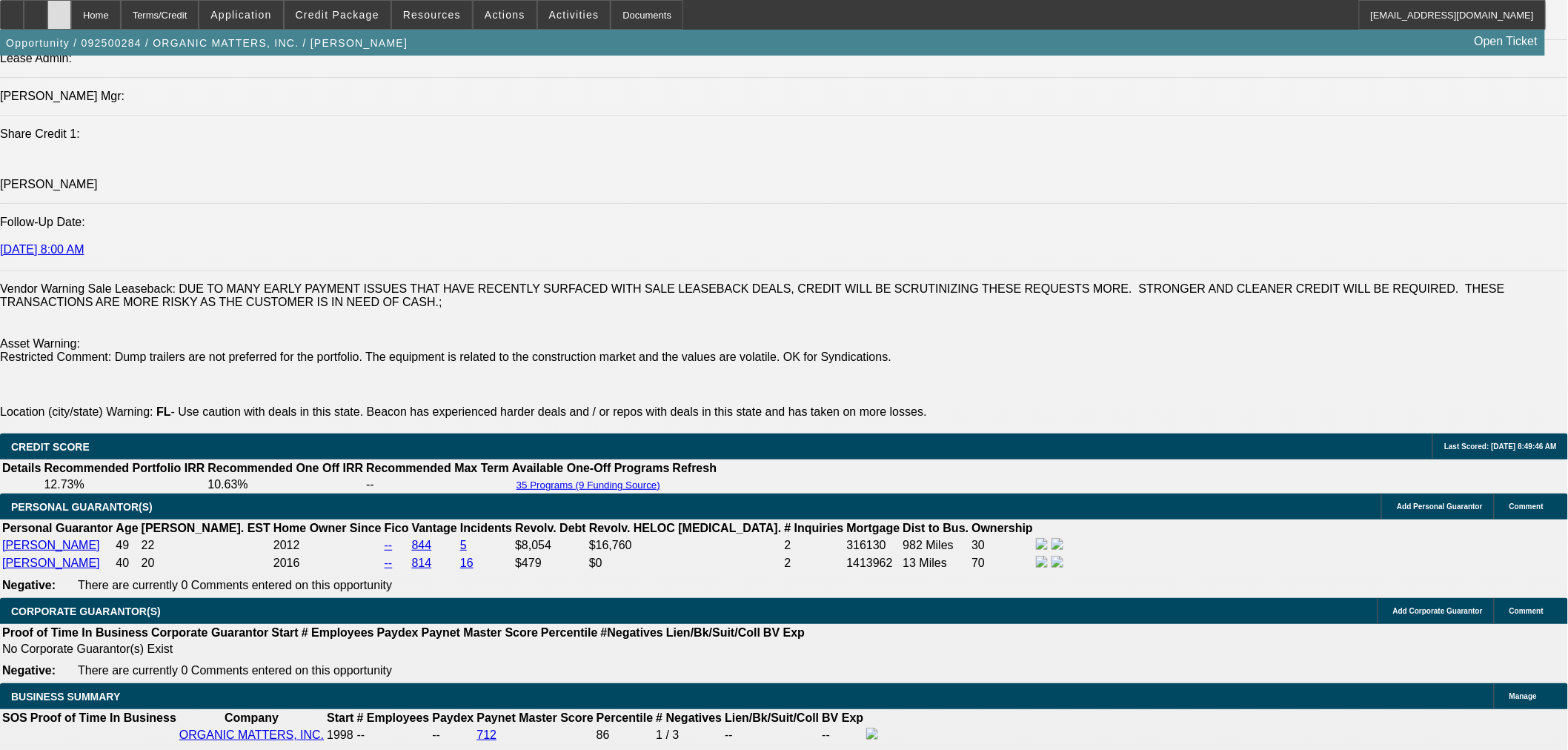
click at [71, 11] on div at bounding box center [59, 15] width 23 height 30
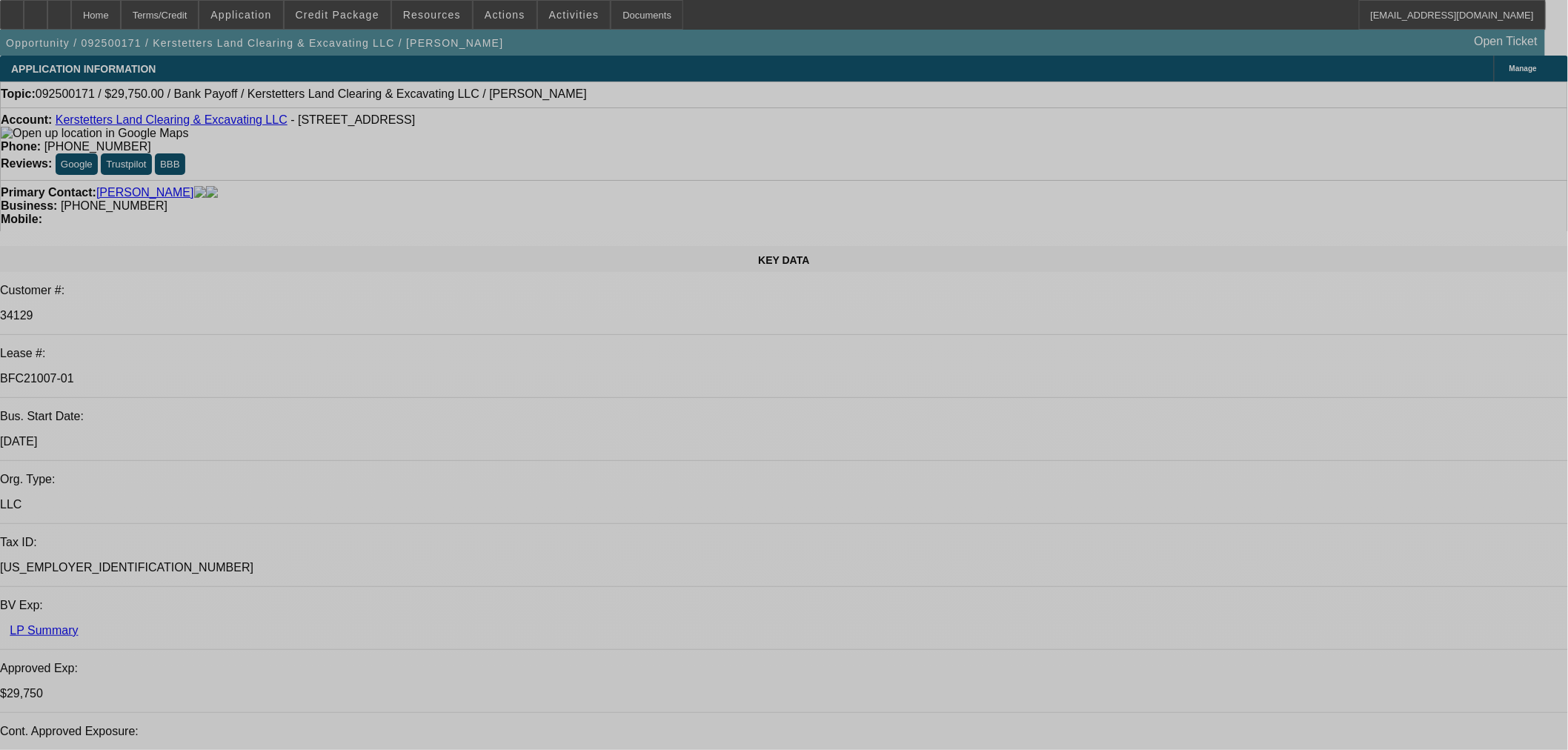
select select "0.15"
select select "2"
select select "0"
select select "6"
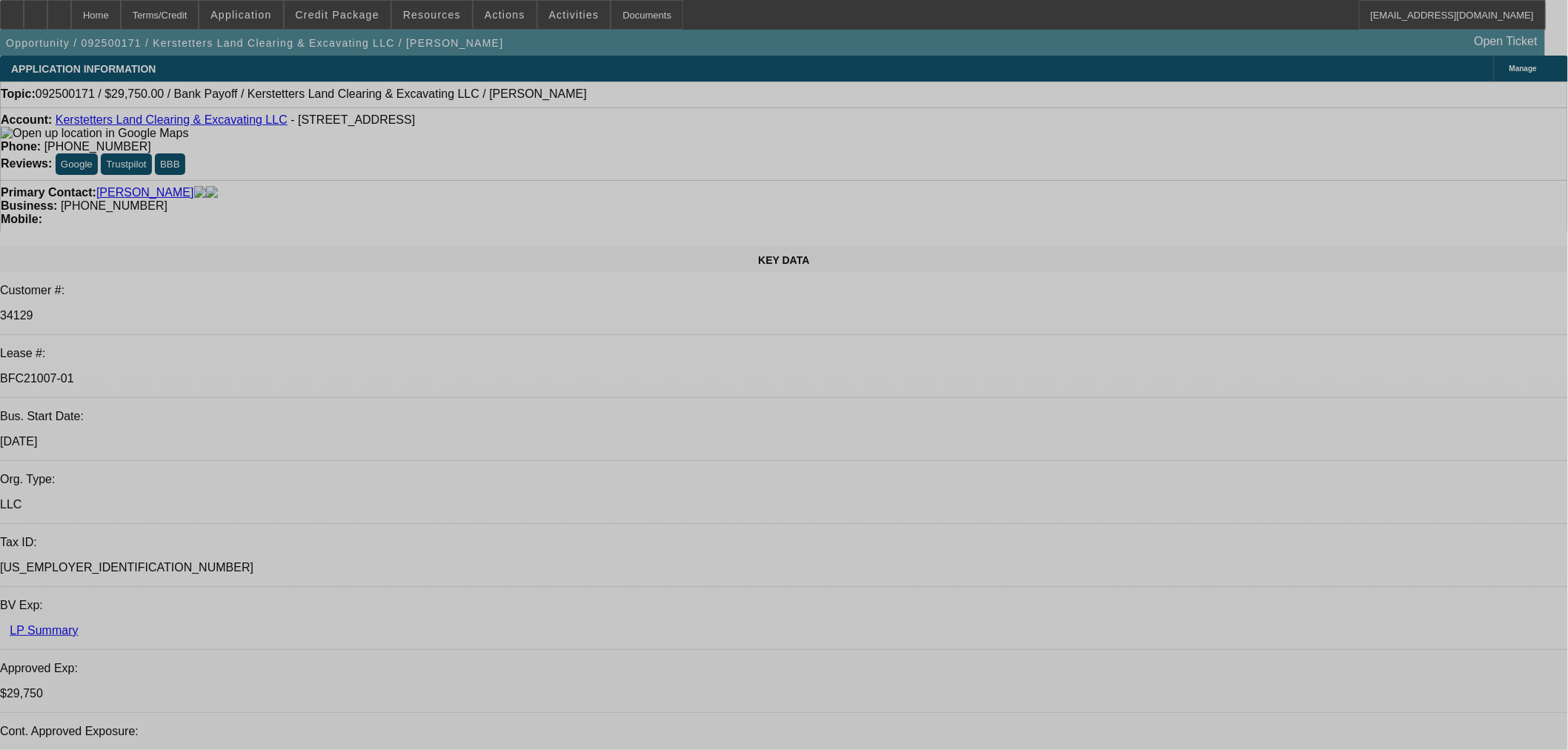
select select "0.15"
select select "2"
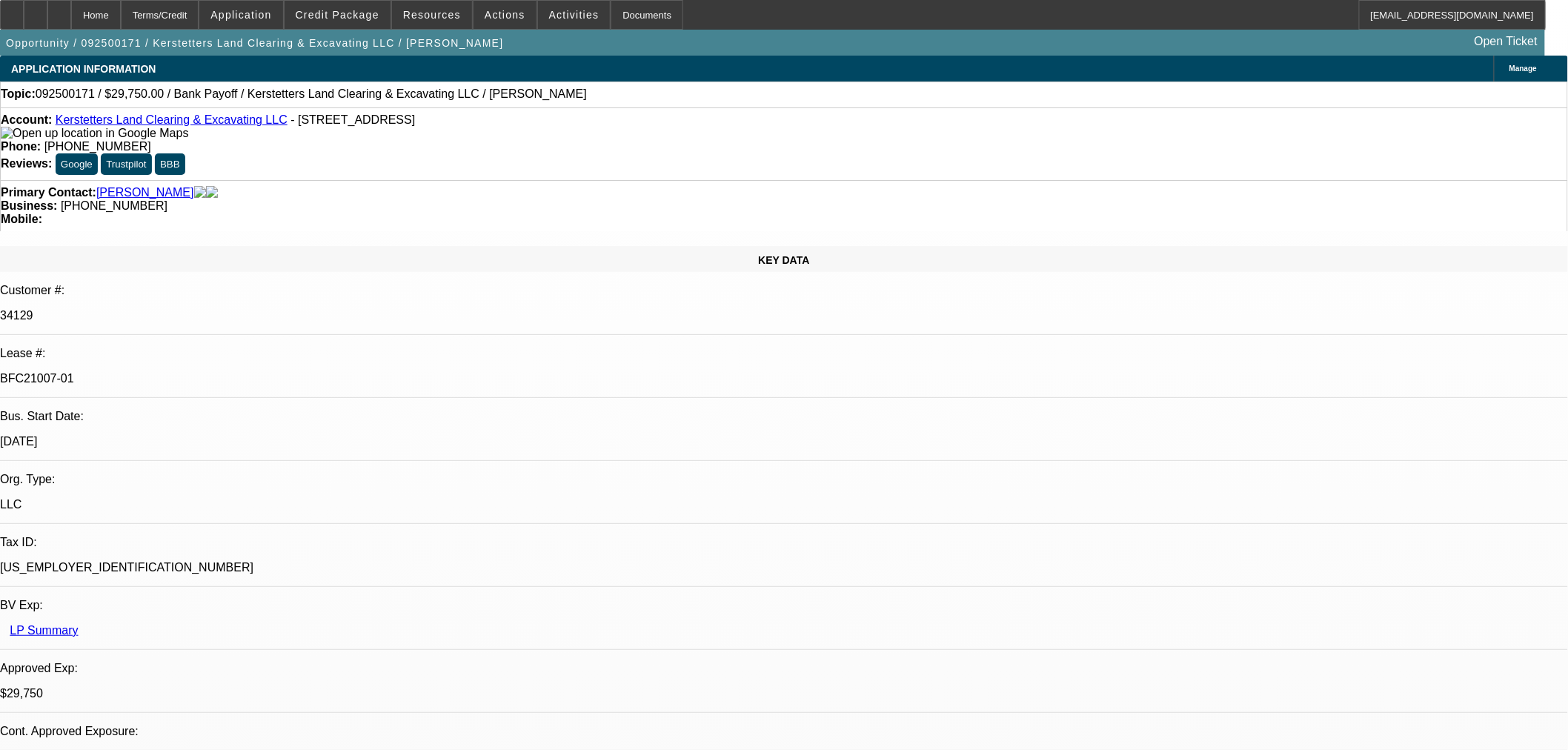
select select "0"
select select "6"
select select "0.15"
select select "2"
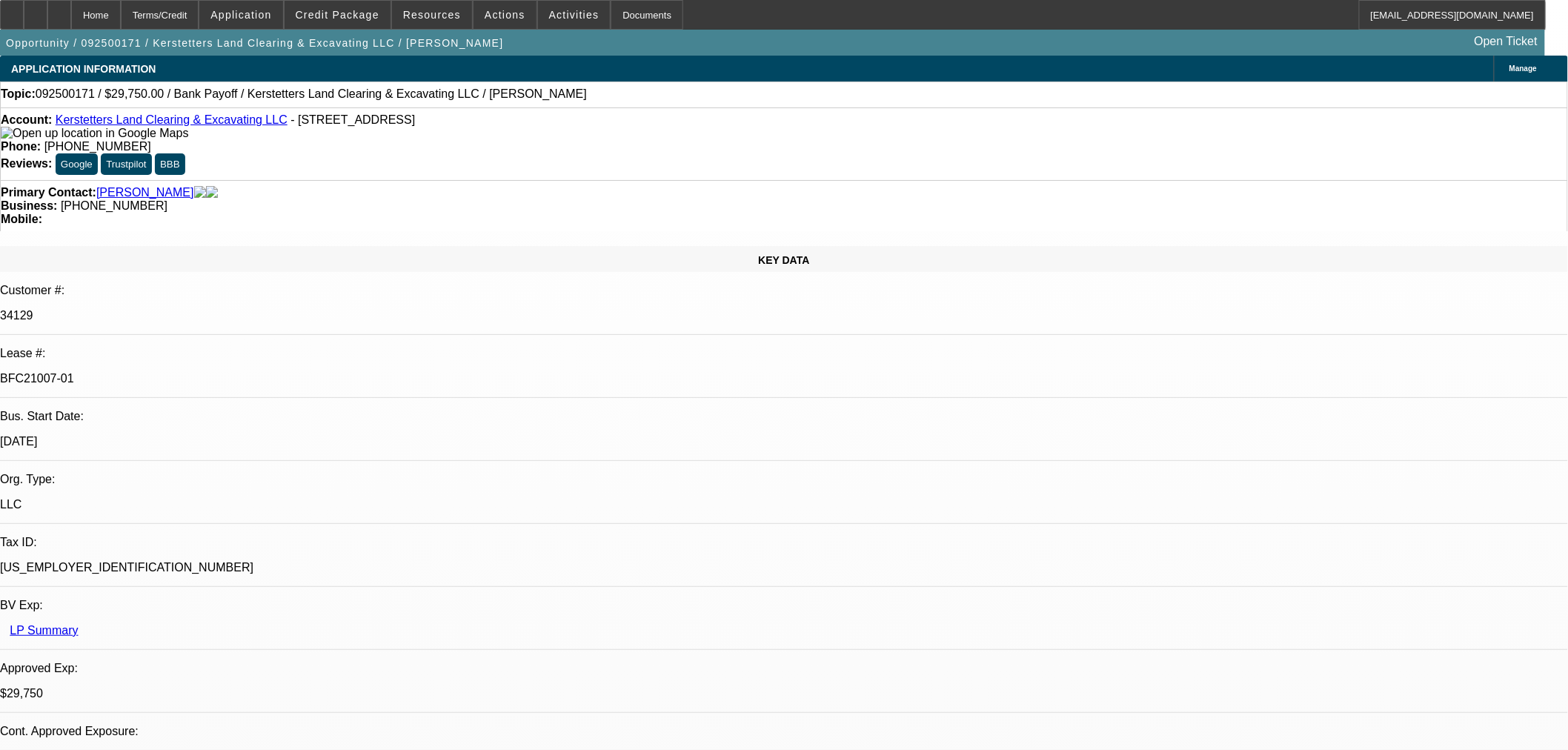
select select "0"
select select "6"
select select "0.15"
select select "2"
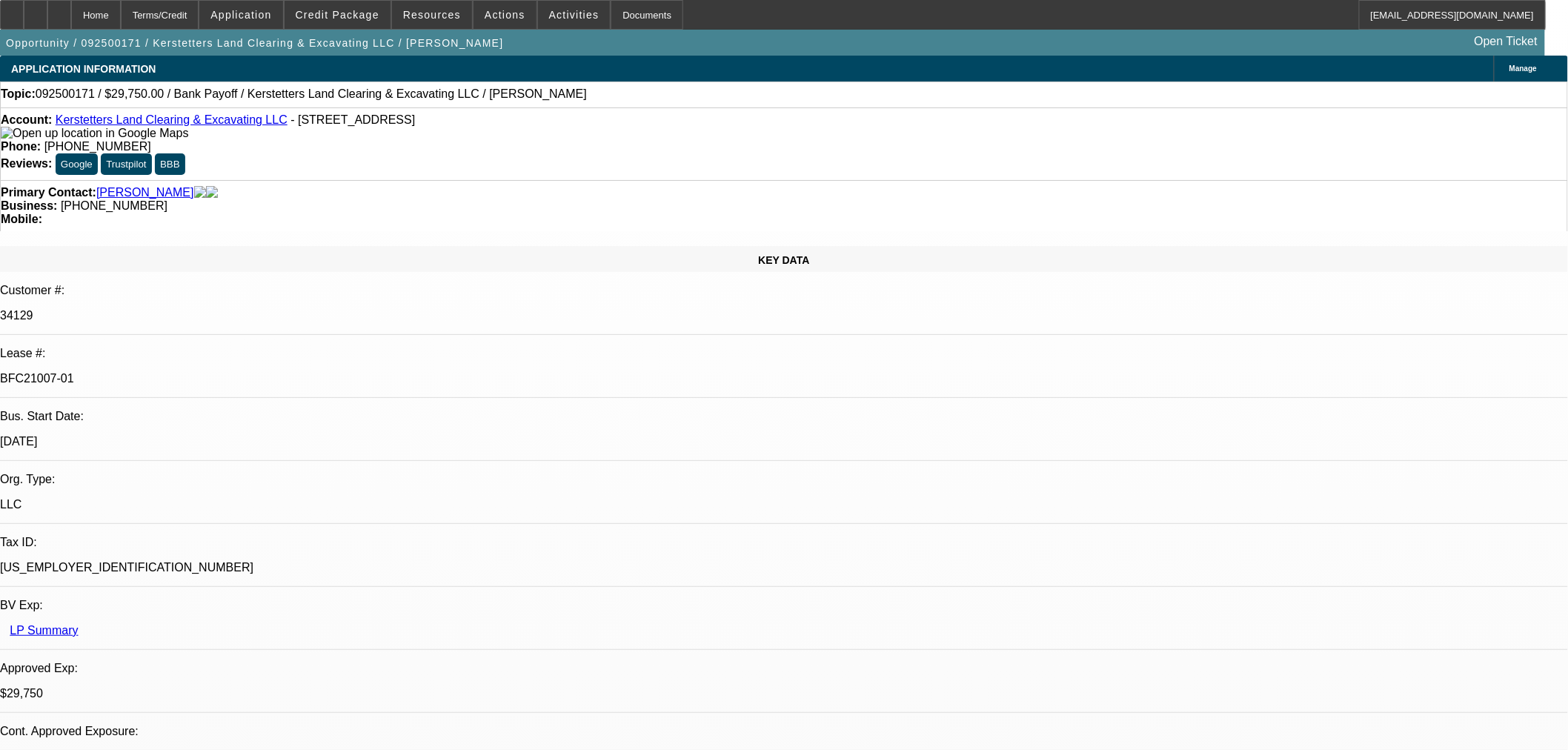
select select "0"
select select "6"
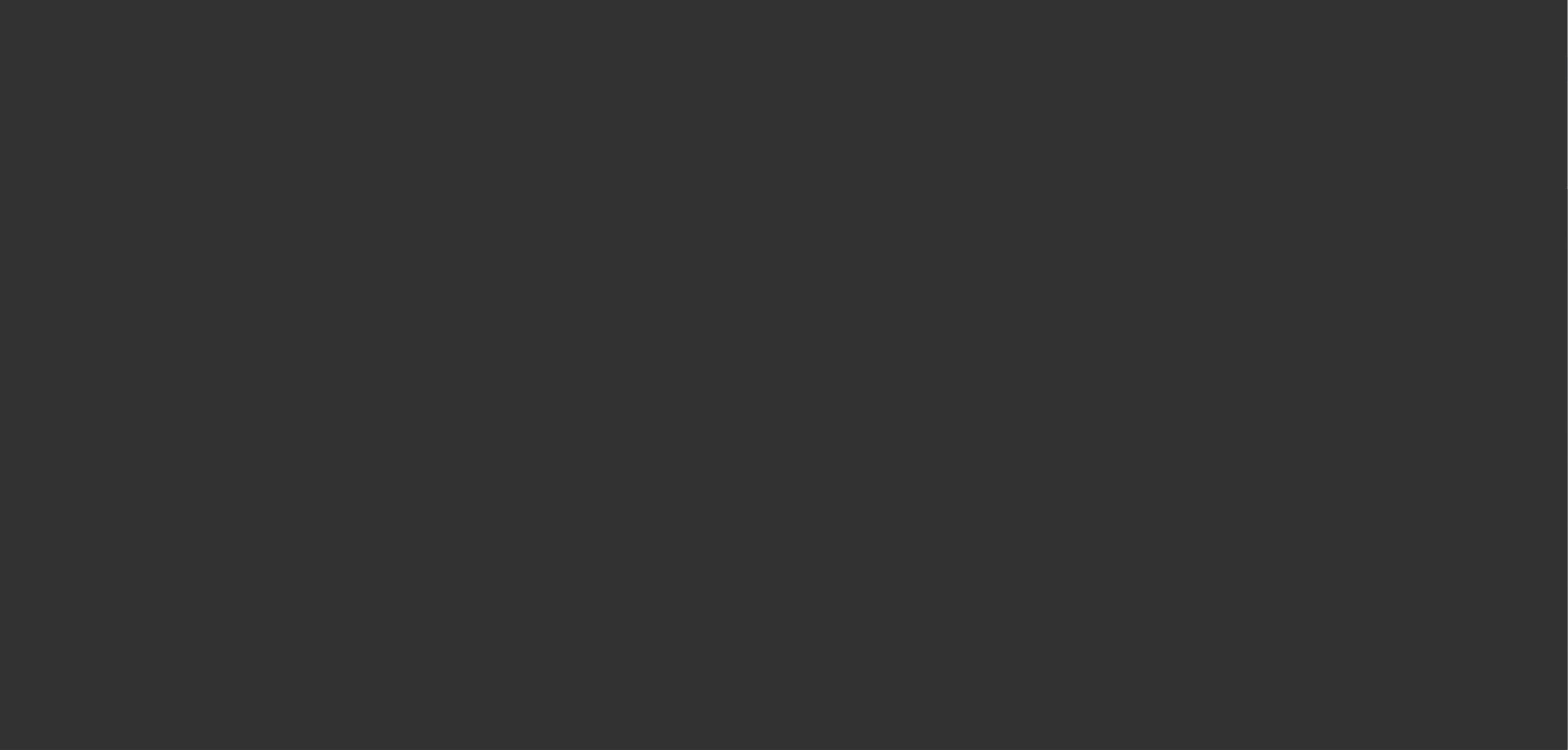
click at [763, 353] on span "Open calendar" at bounding box center [780, 335] width 36 height 36
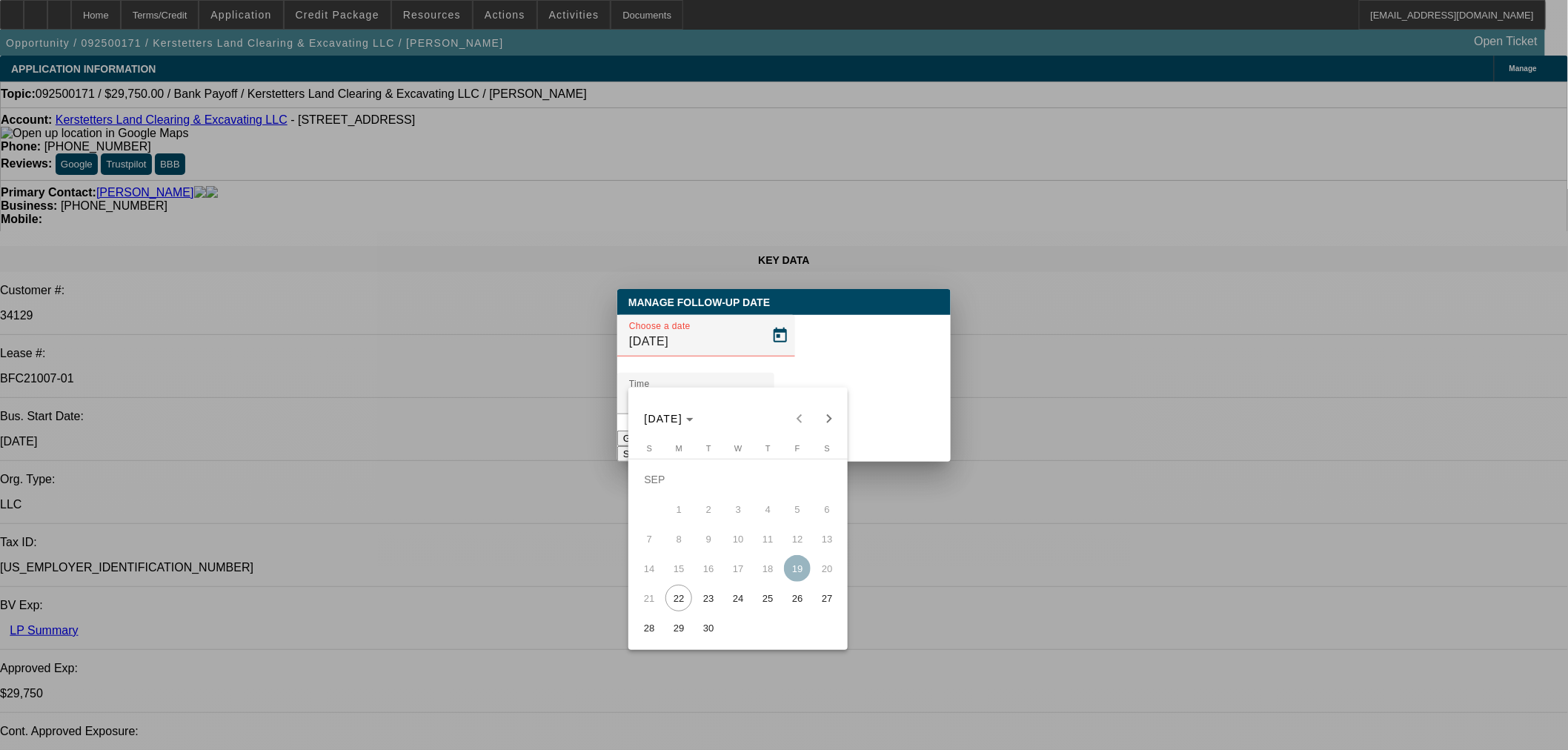
drag, startPoint x: 765, startPoint y: 601, endPoint x: 781, endPoint y: 573, distance: 32.2
click at [765, 602] on span "25" at bounding box center [768, 598] width 27 height 27
type input "9/25/2025"
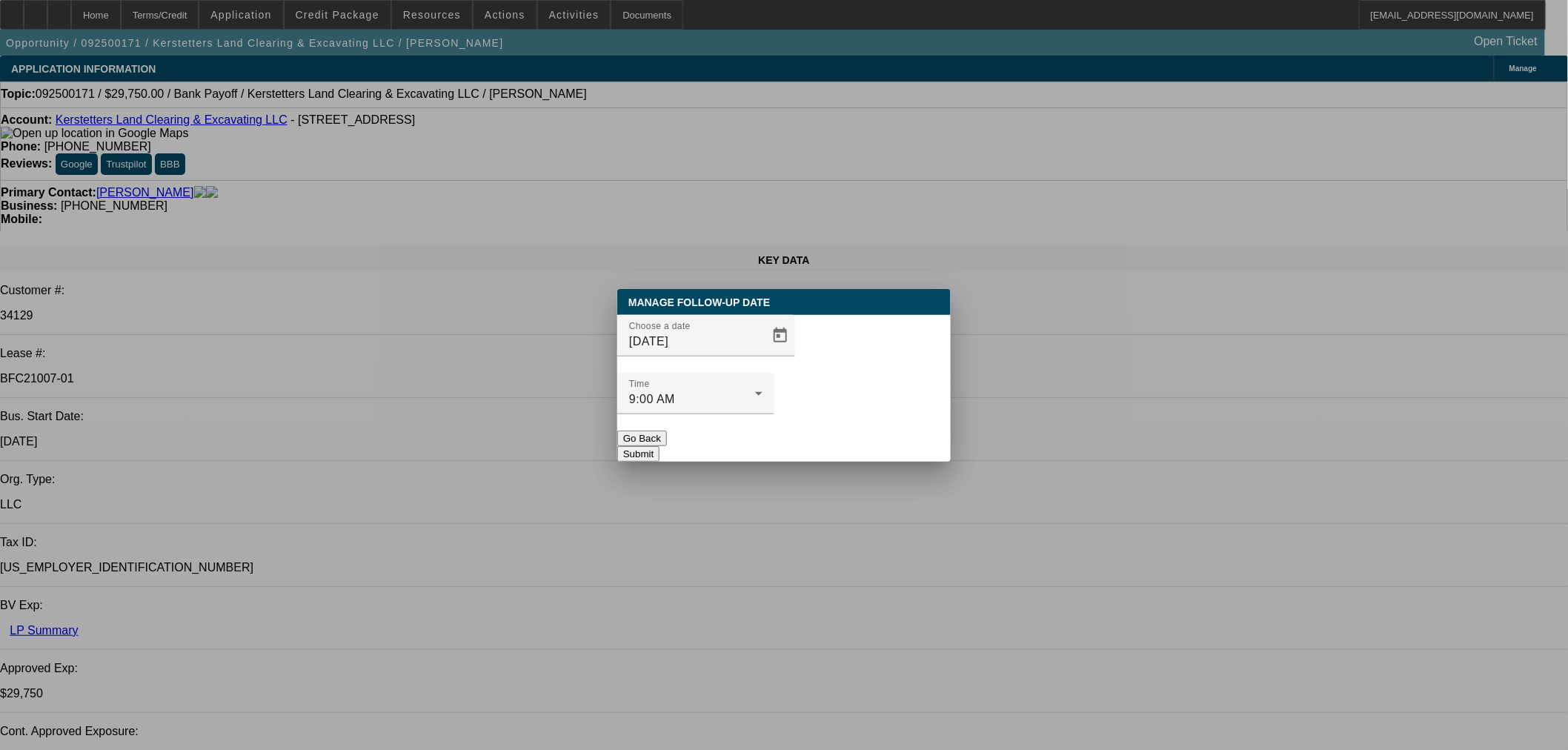
click at [659, 446] on button "Submit" at bounding box center [639, 454] width 43 height 15
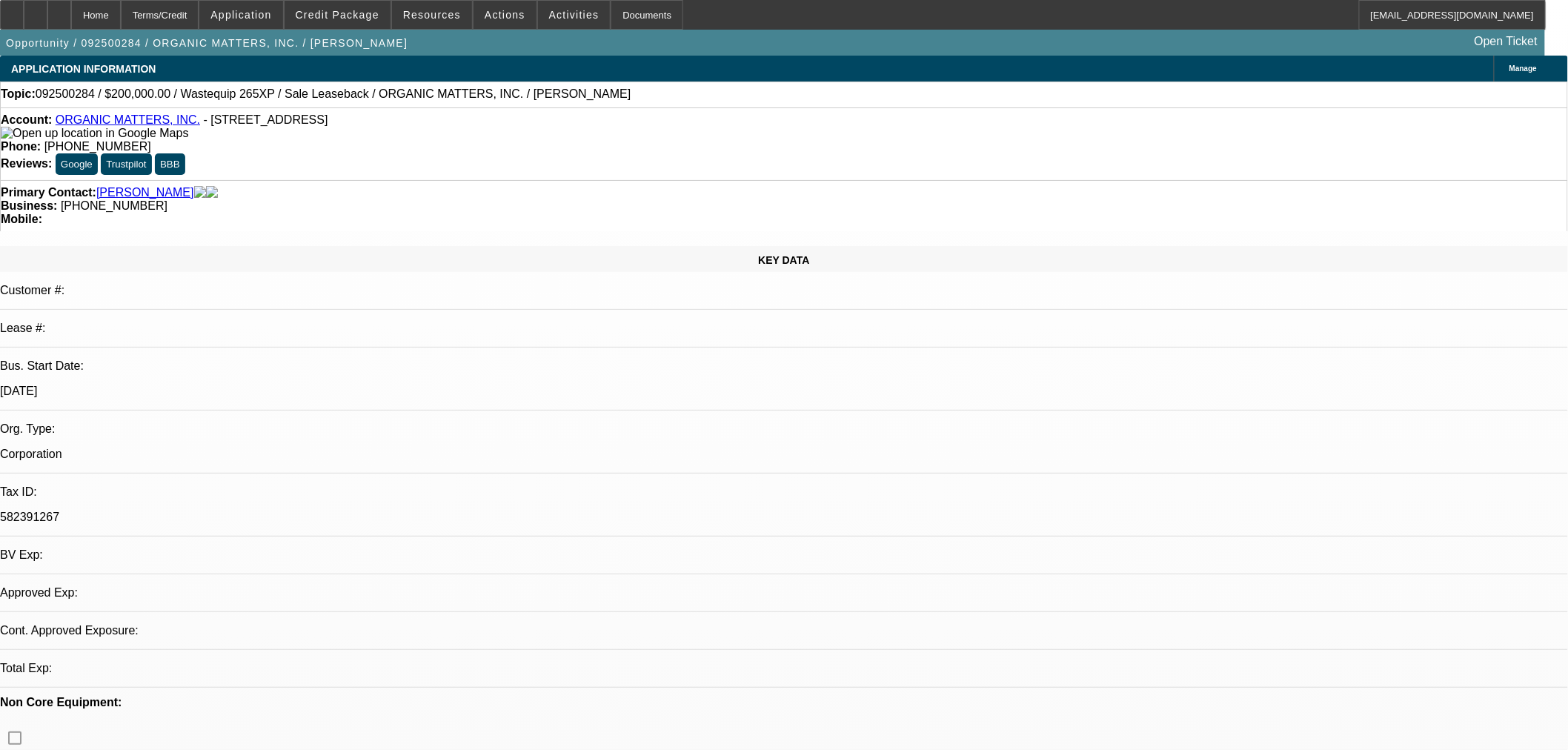
select select "0"
select select "2"
select select "0"
select select "6"
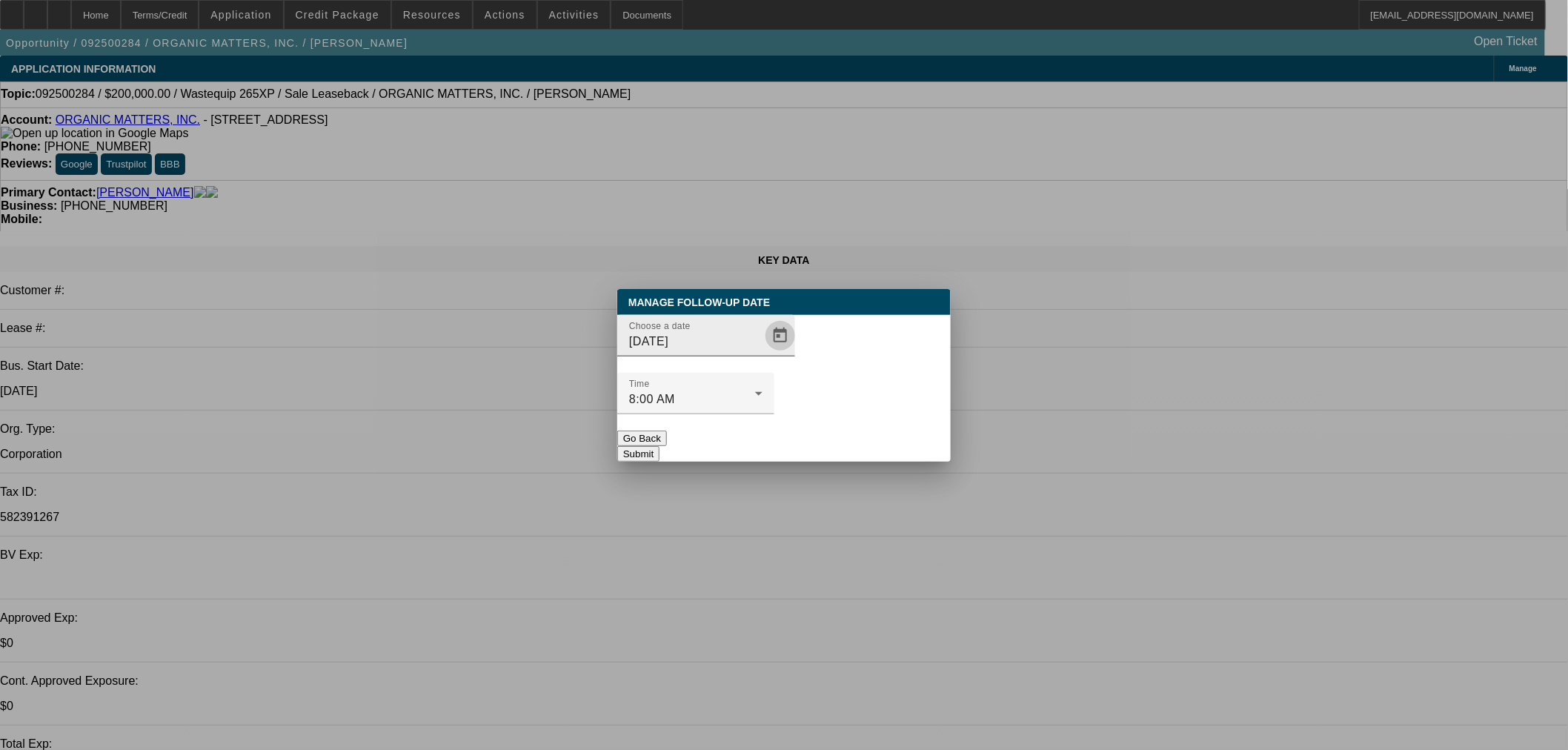
click at [763, 353] on span "Open calendar" at bounding box center [780, 335] width 36 height 36
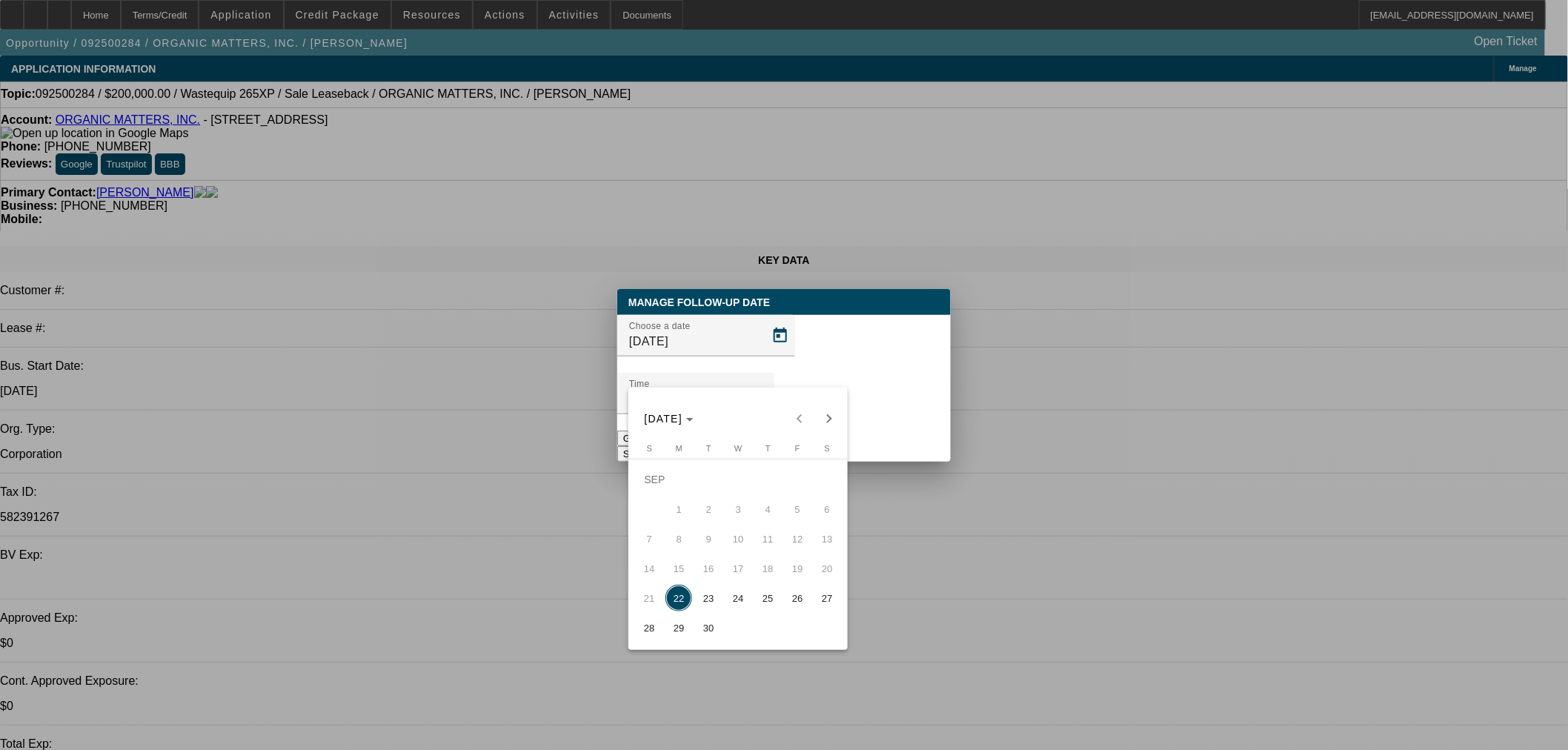
drag, startPoint x: 700, startPoint y: 605, endPoint x: 789, endPoint y: 492, distance: 143.8
click at [701, 602] on span "23" at bounding box center [709, 598] width 27 height 27
type input "[DATE]"
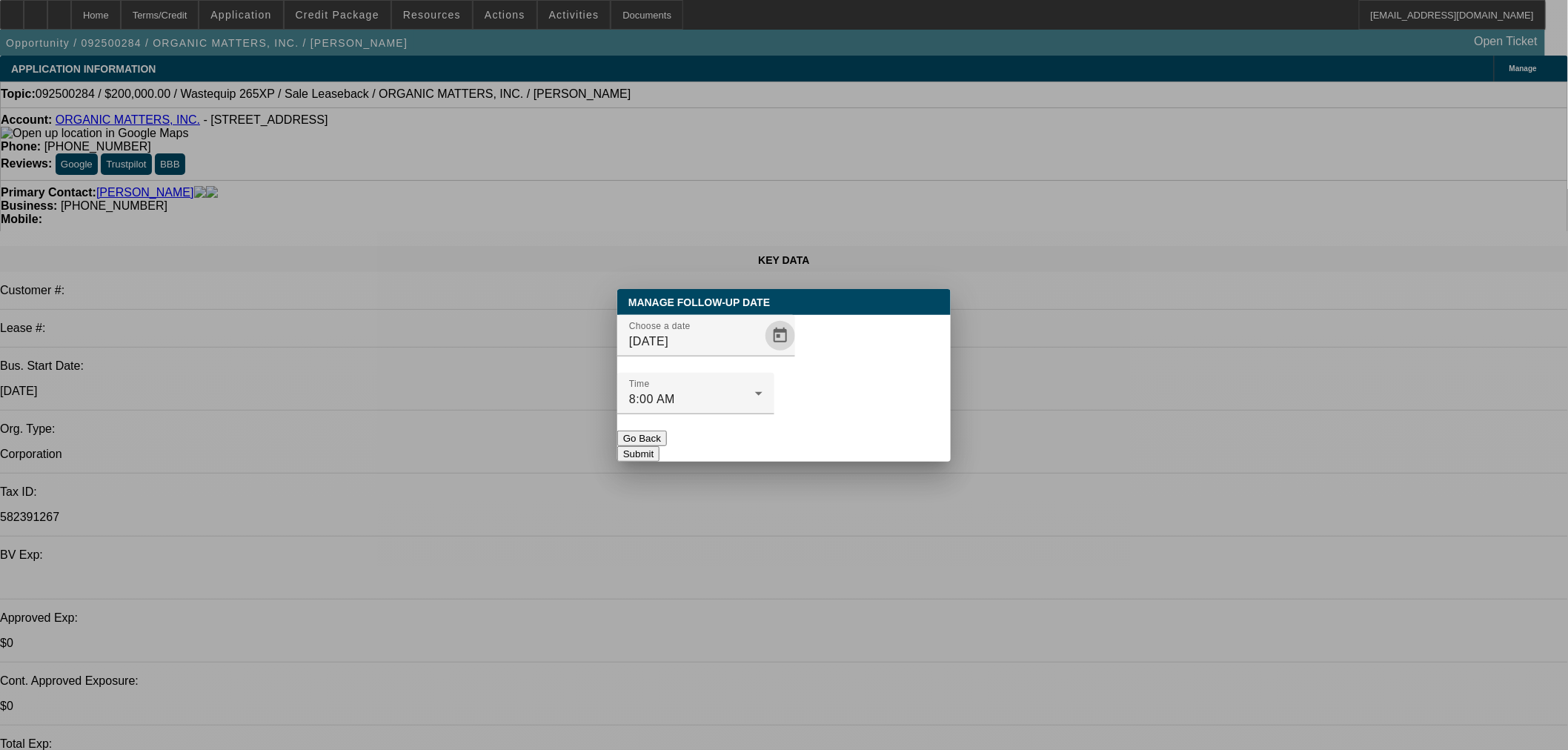
drag, startPoint x: 845, startPoint y: 412, endPoint x: 907, endPoint y: 200, distance: 220.9
click at [659, 446] on button "Submit" at bounding box center [639, 454] width 43 height 15
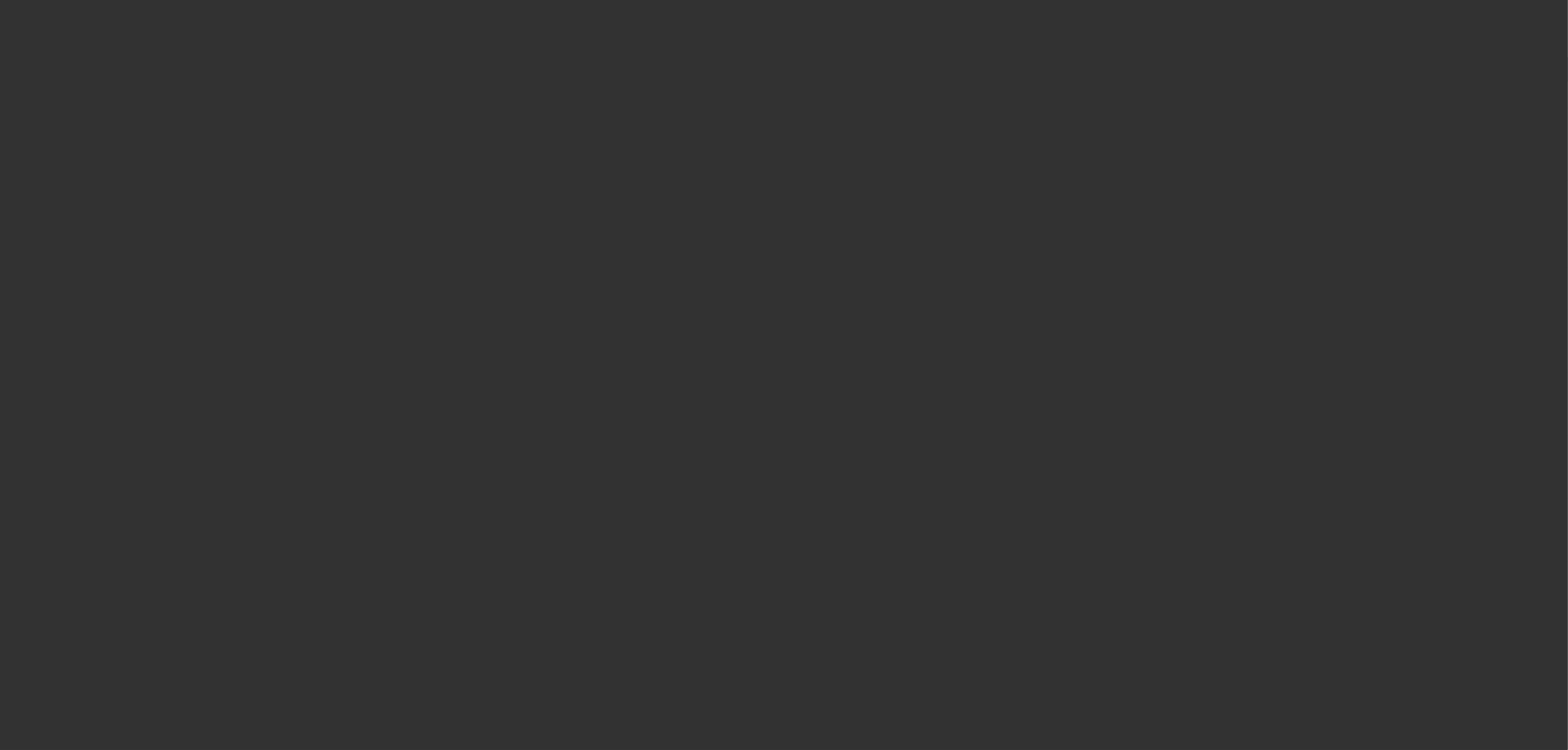
select select "0.15"
select select "2"
select select "0"
select select "0.15"
select select "2"
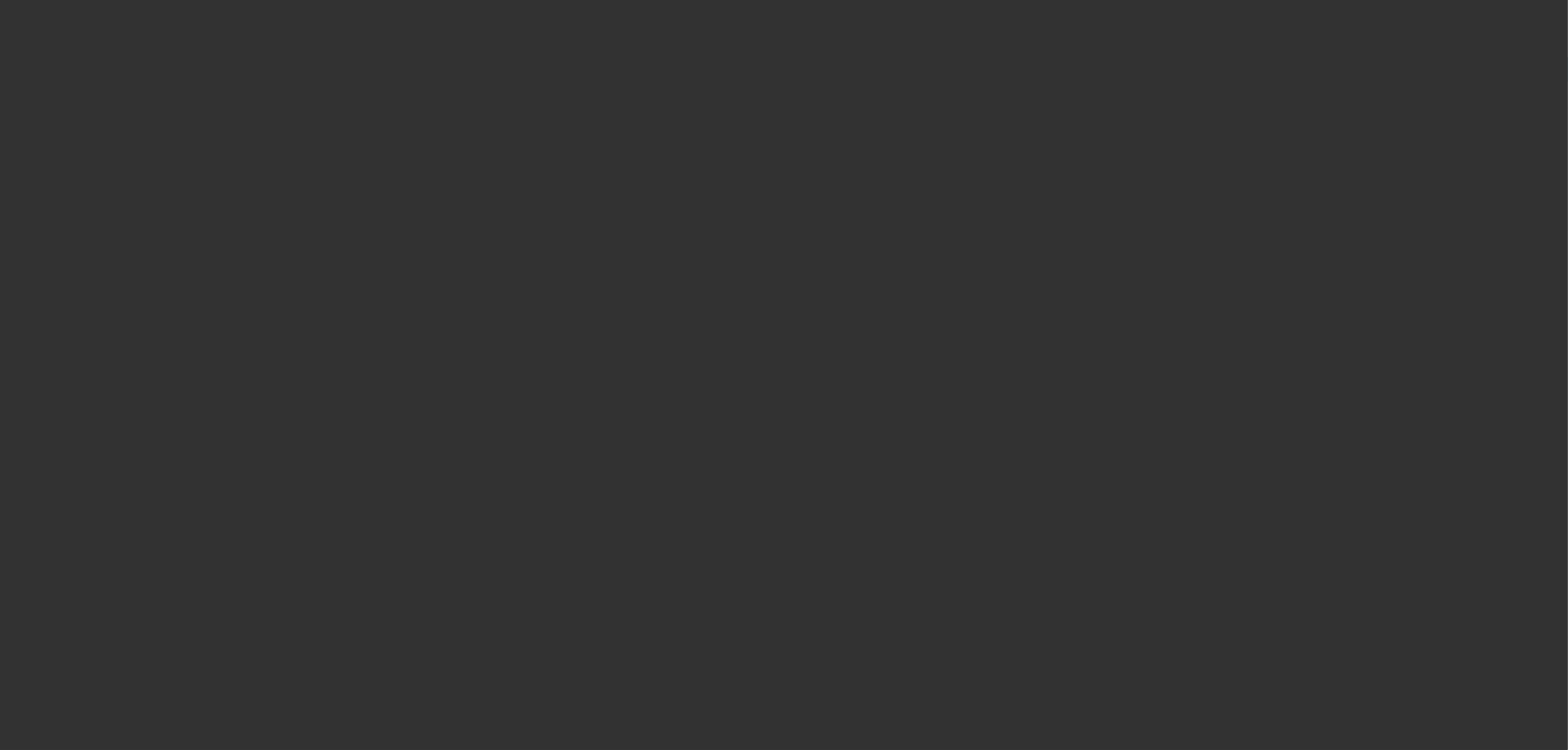
select select "0"
select select "0.2"
select select "2"
select select "0"
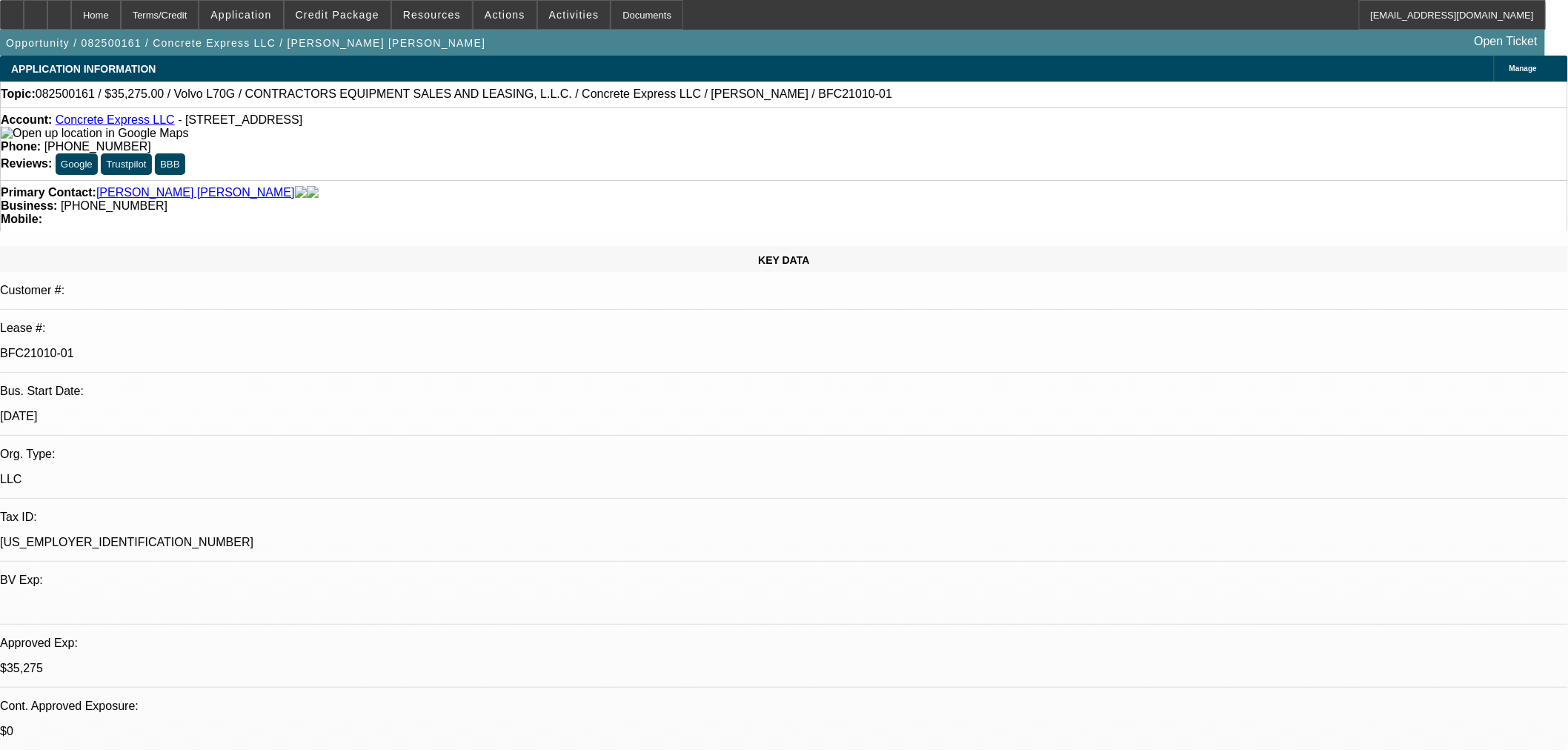
select select "1"
select select "2"
select select "6"
select select "1"
select select "2"
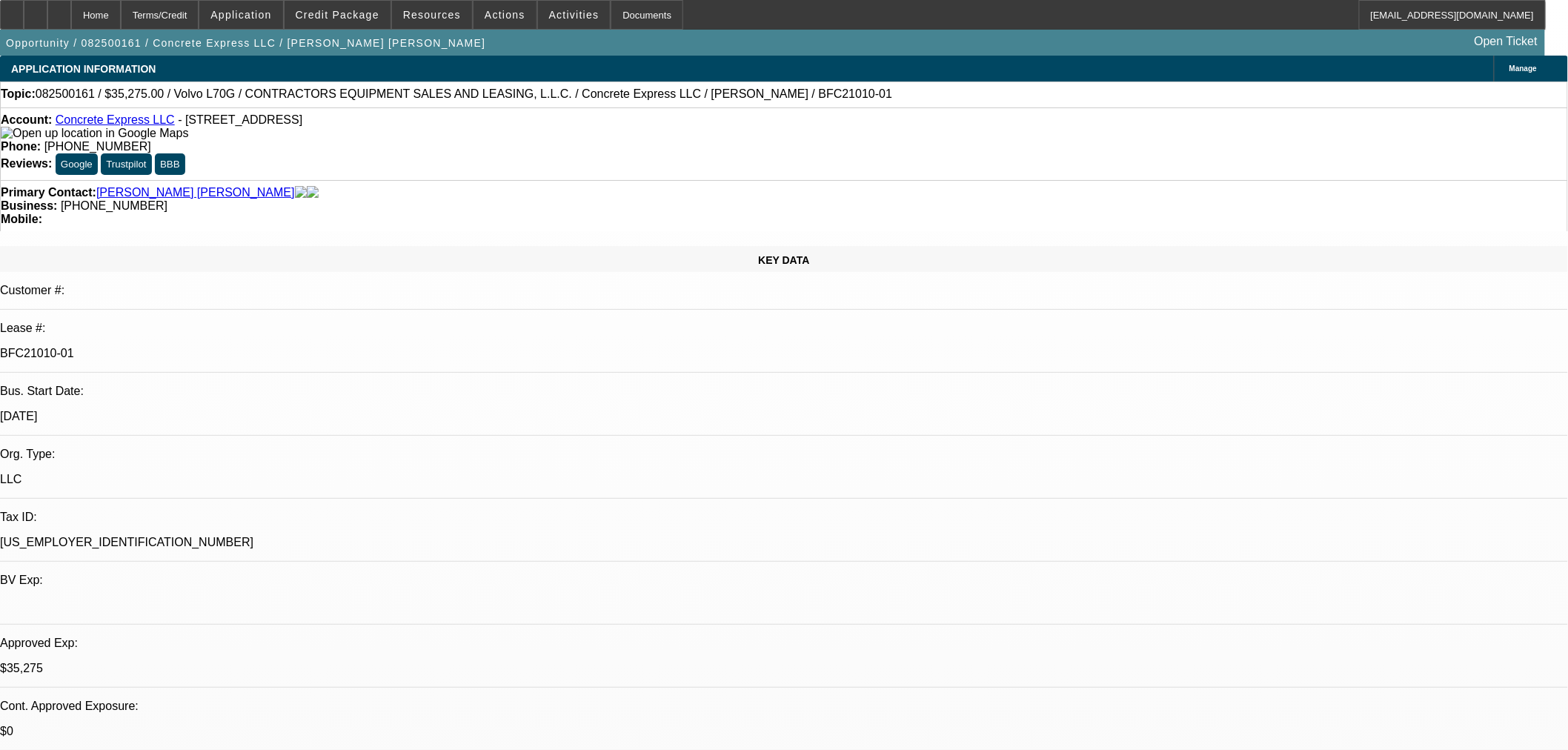
select select "6"
select select "1"
select select "2"
select select "6"
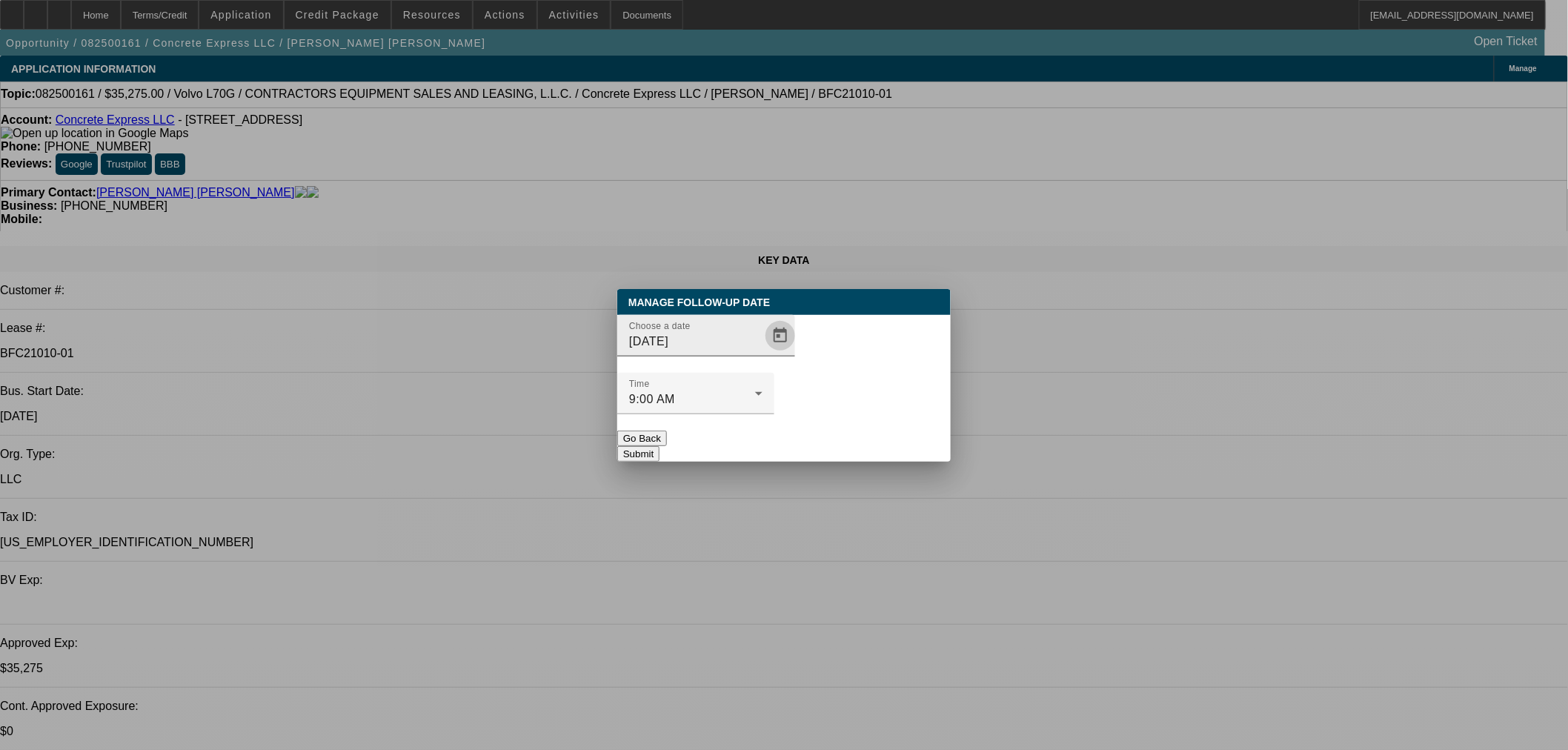
click at [763, 353] on span "Open calendar" at bounding box center [780, 335] width 36 height 36
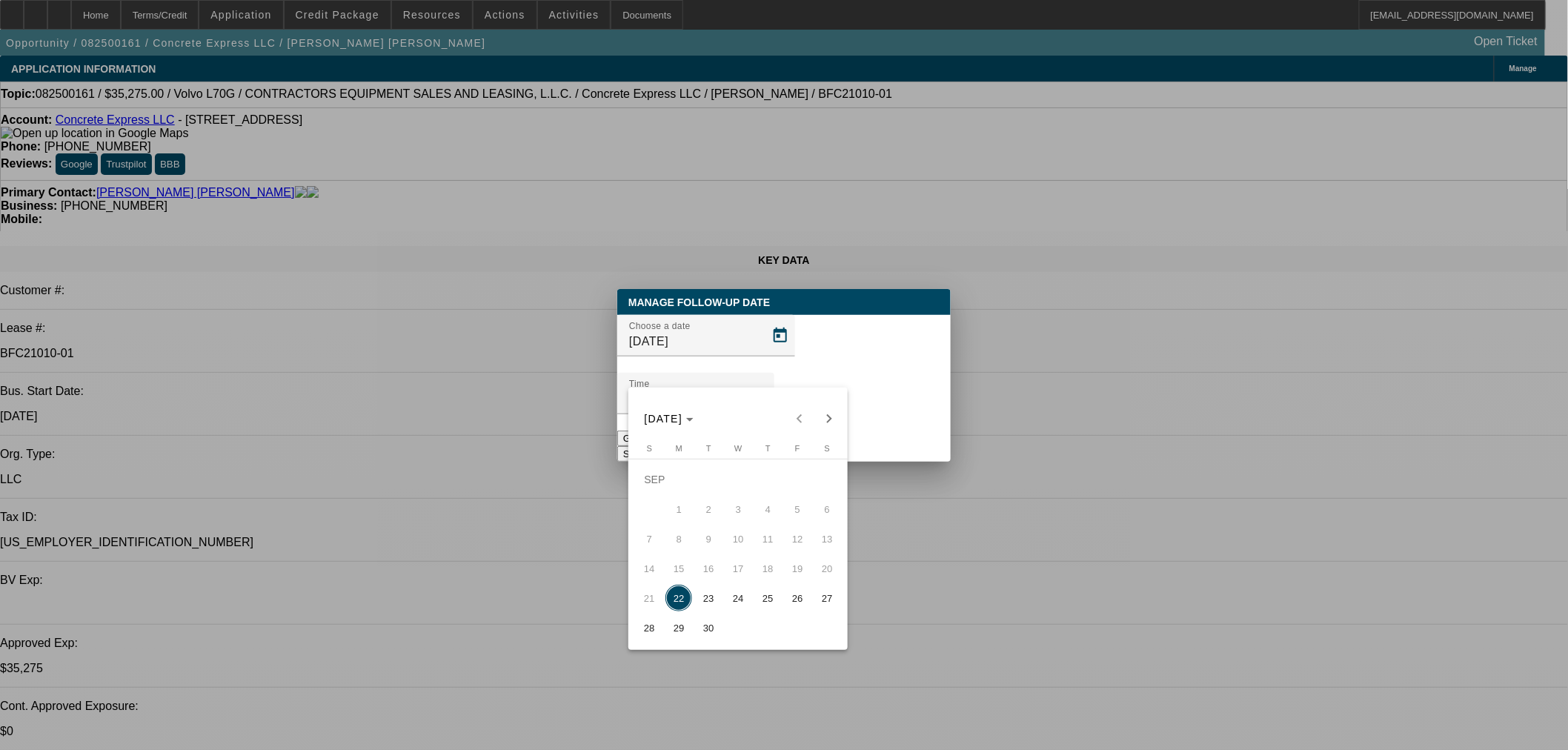
click at [735, 603] on span "24" at bounding box center [739, 598] width 27 height 27
type input "9/24/2025"
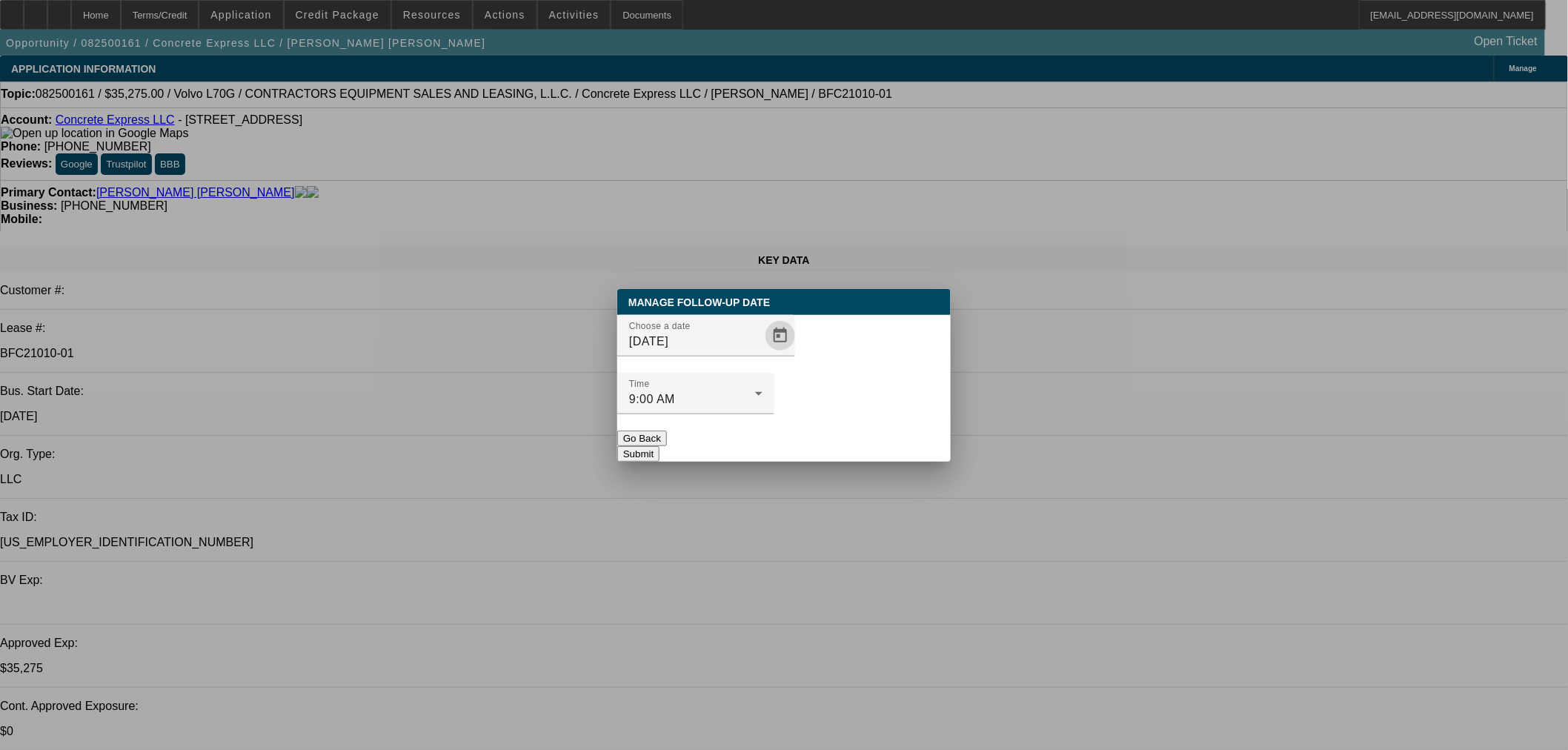
click at [659, 446] on button "Submit" at bounding box center [639, 454] width 43 height 15
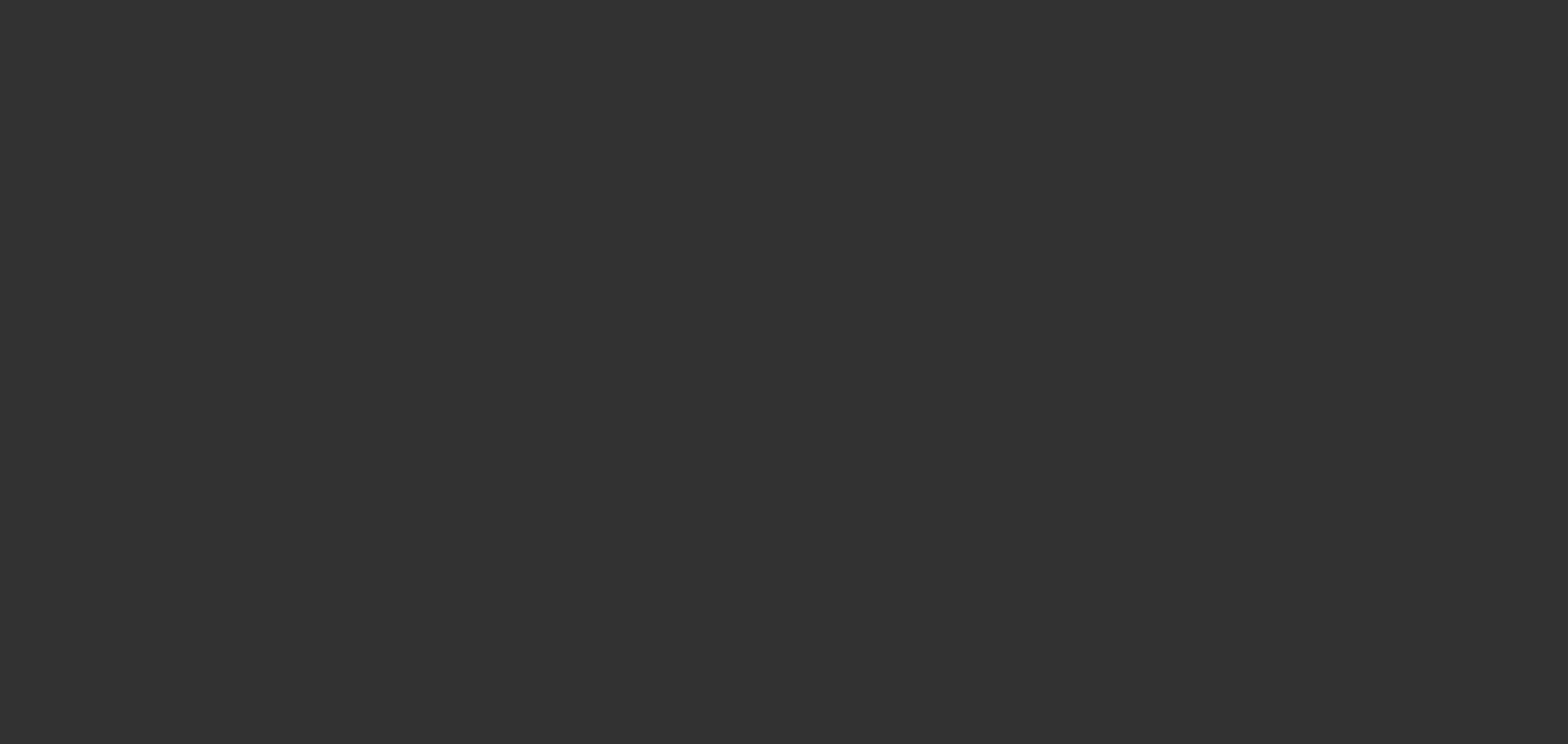
select select "0"
select select "2"
select select "0"
select select "6"
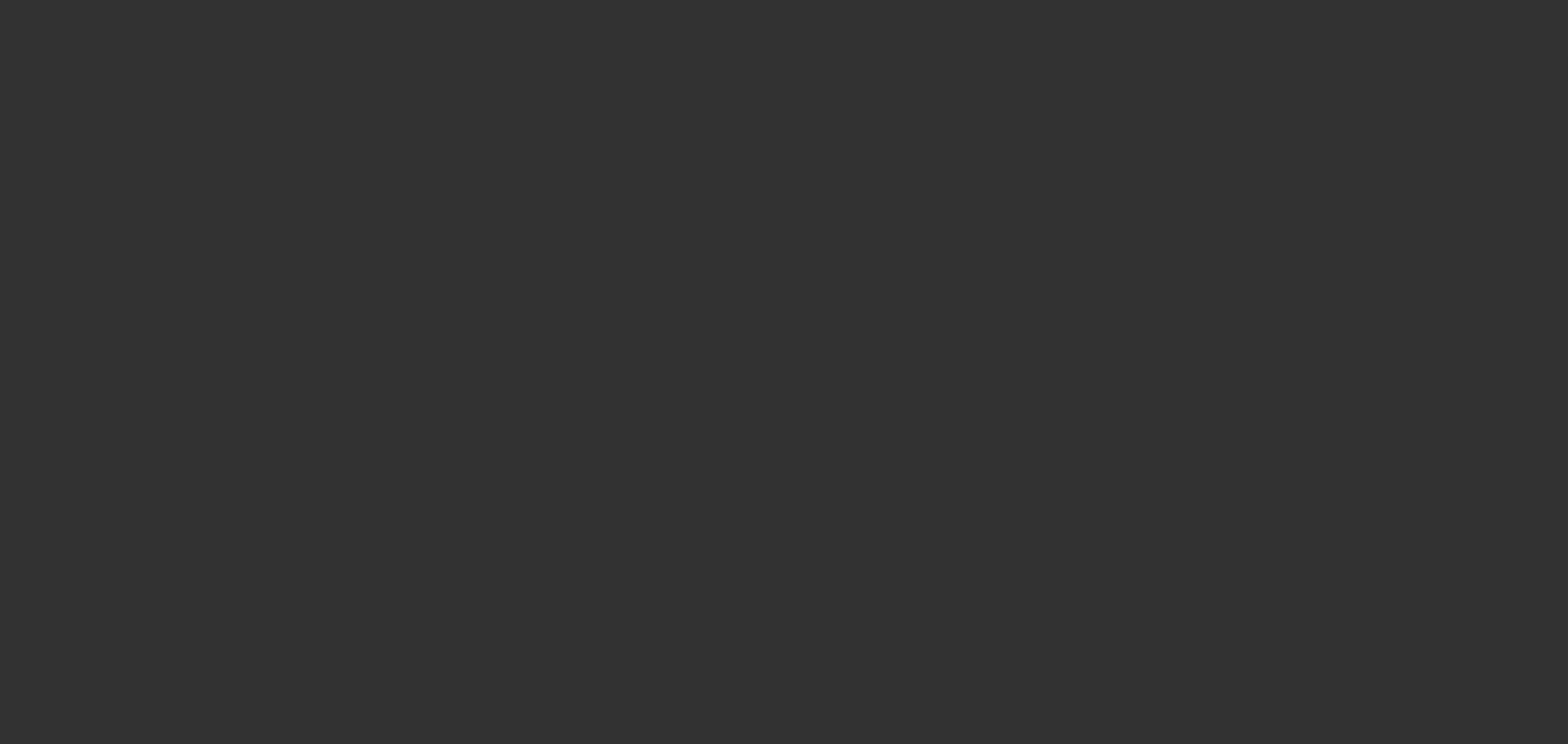
select select "0"
select select "2"
select select "0"
select select "6"
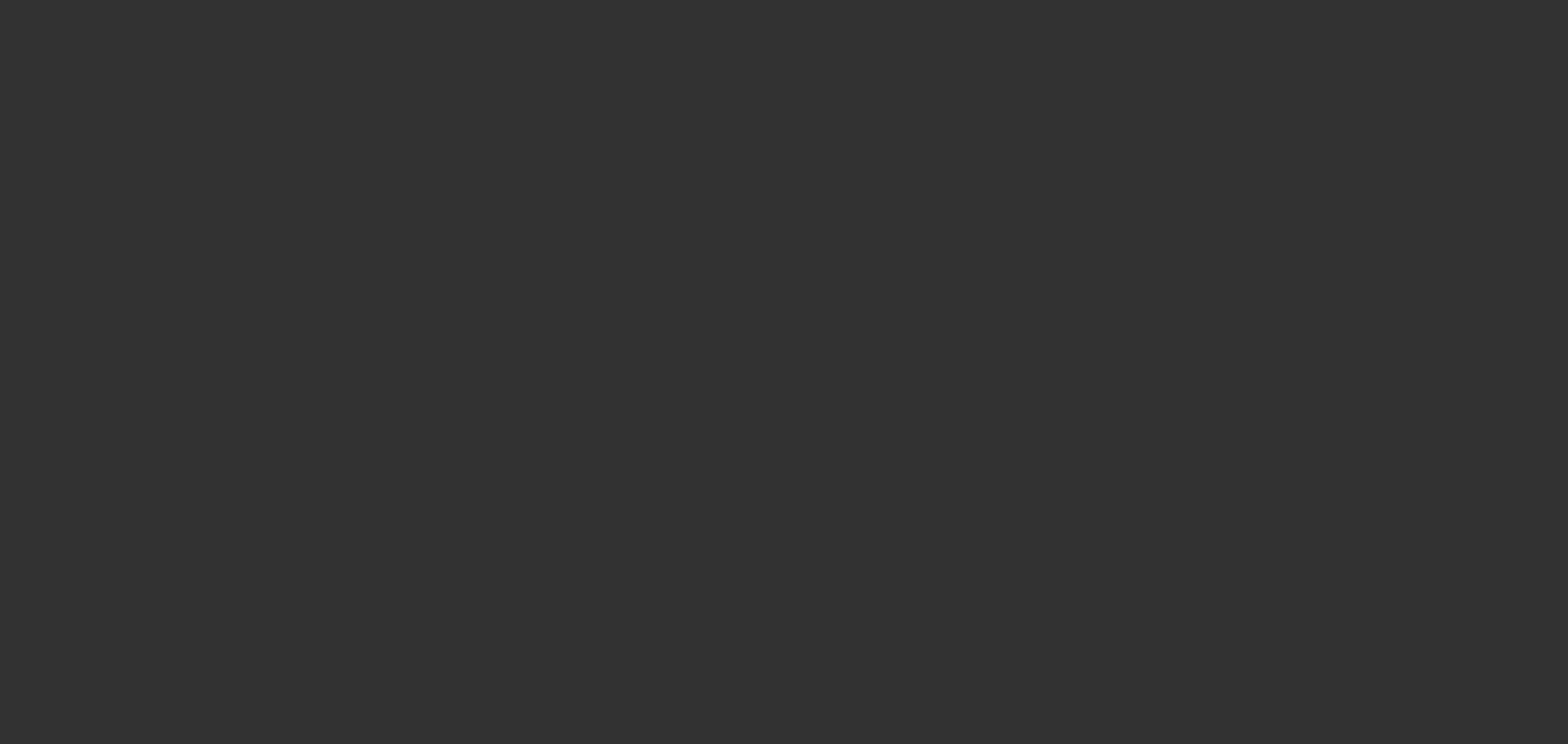
select select "0"
select select "2"
select select "0"
select select "6"
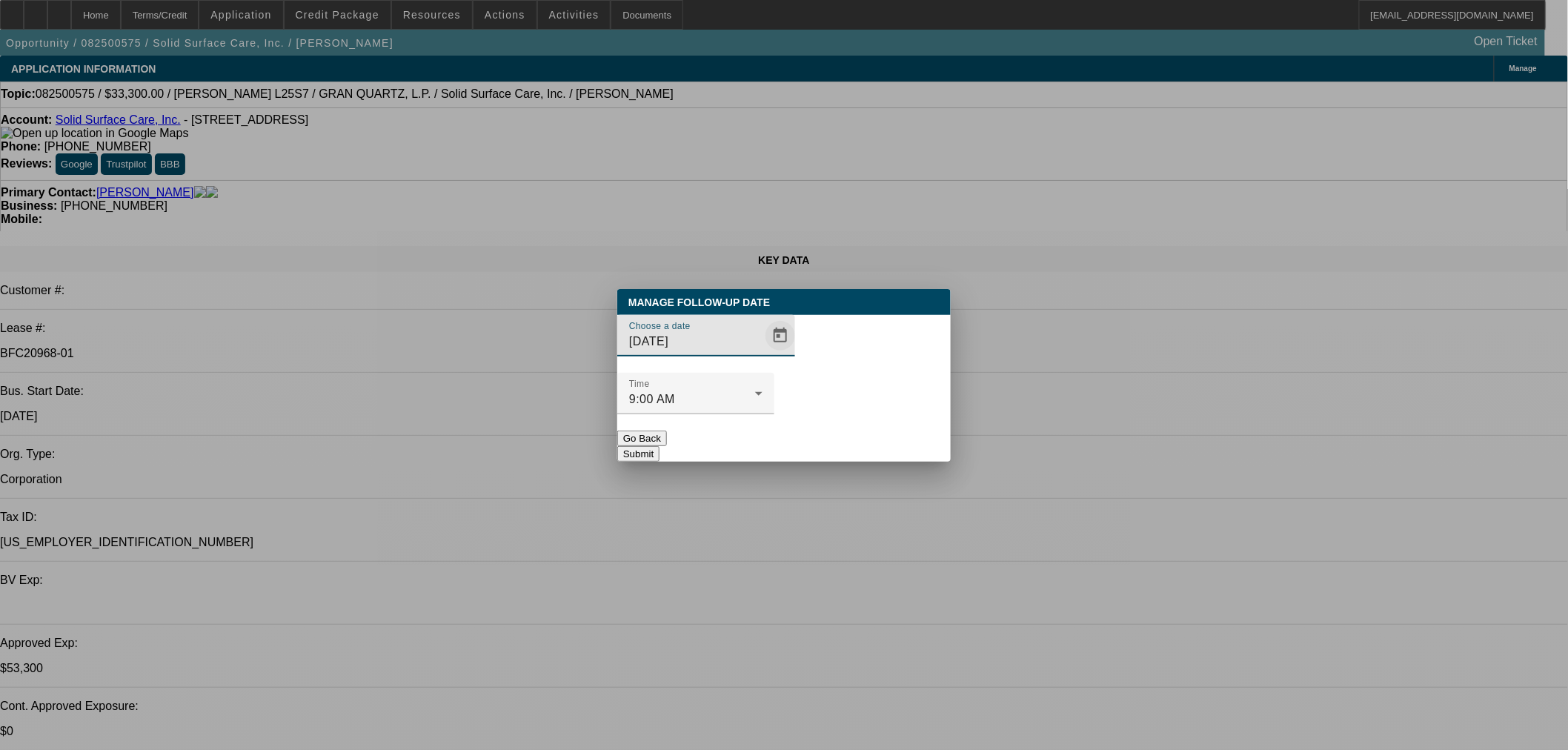
click at [763, 353] on span "Open calendar" at bounding box center [780, 335] width 36 height 36
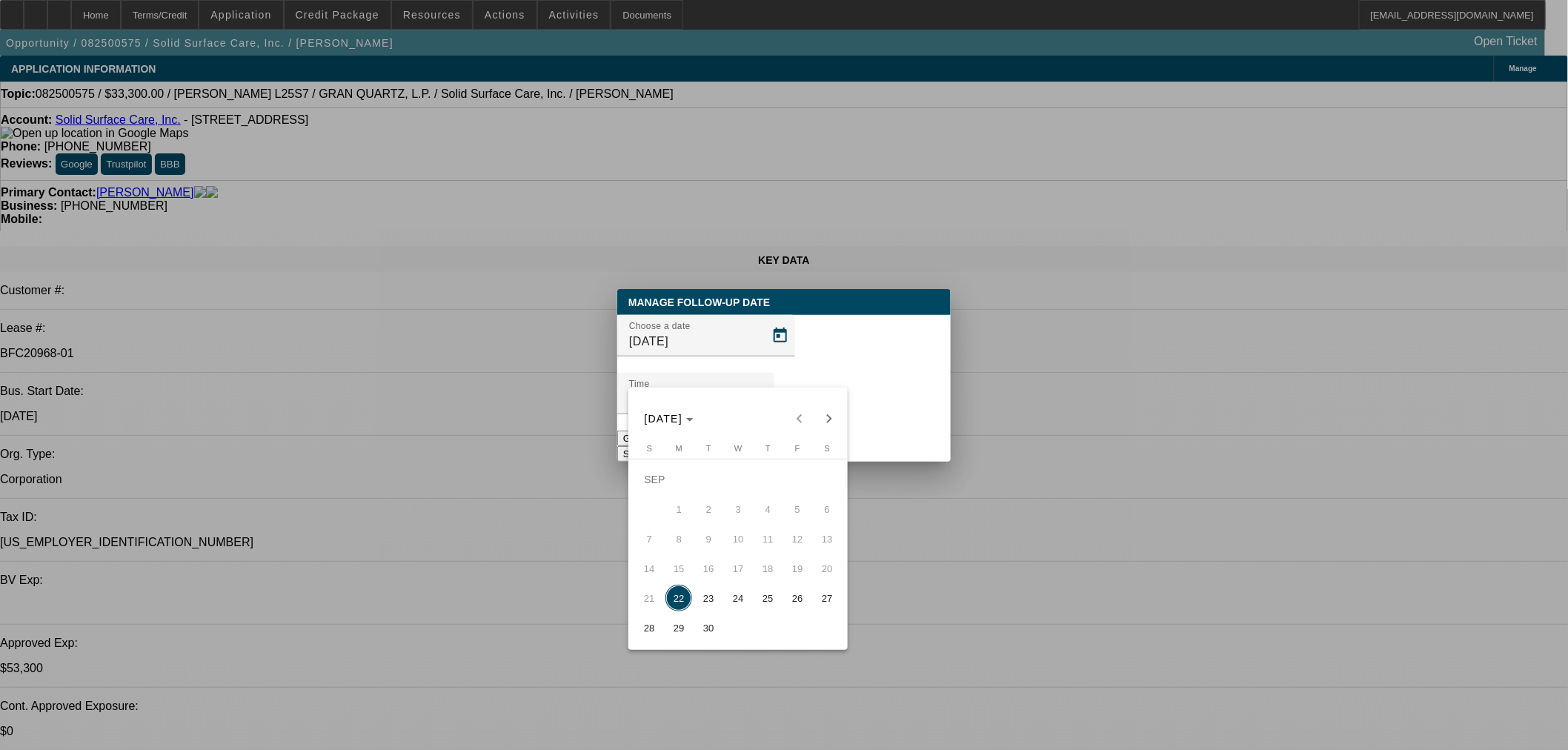
click at [803, 595] on span "26" at bounding box center [798, 598] width 27 height 27
type input "[DATE]"
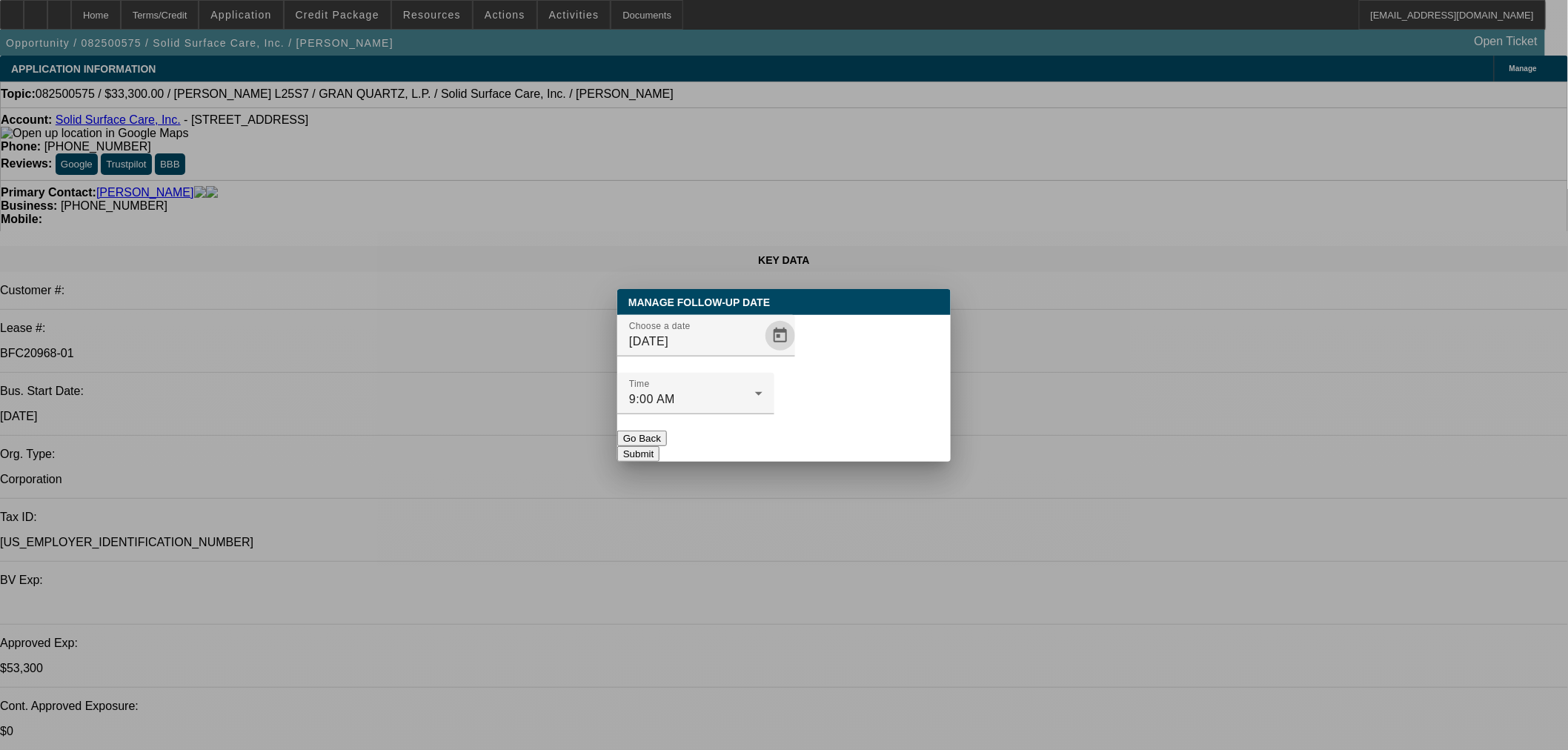
click at [659, 446] on button "Submit" at bounding box center [639, 454] width 43 height 15
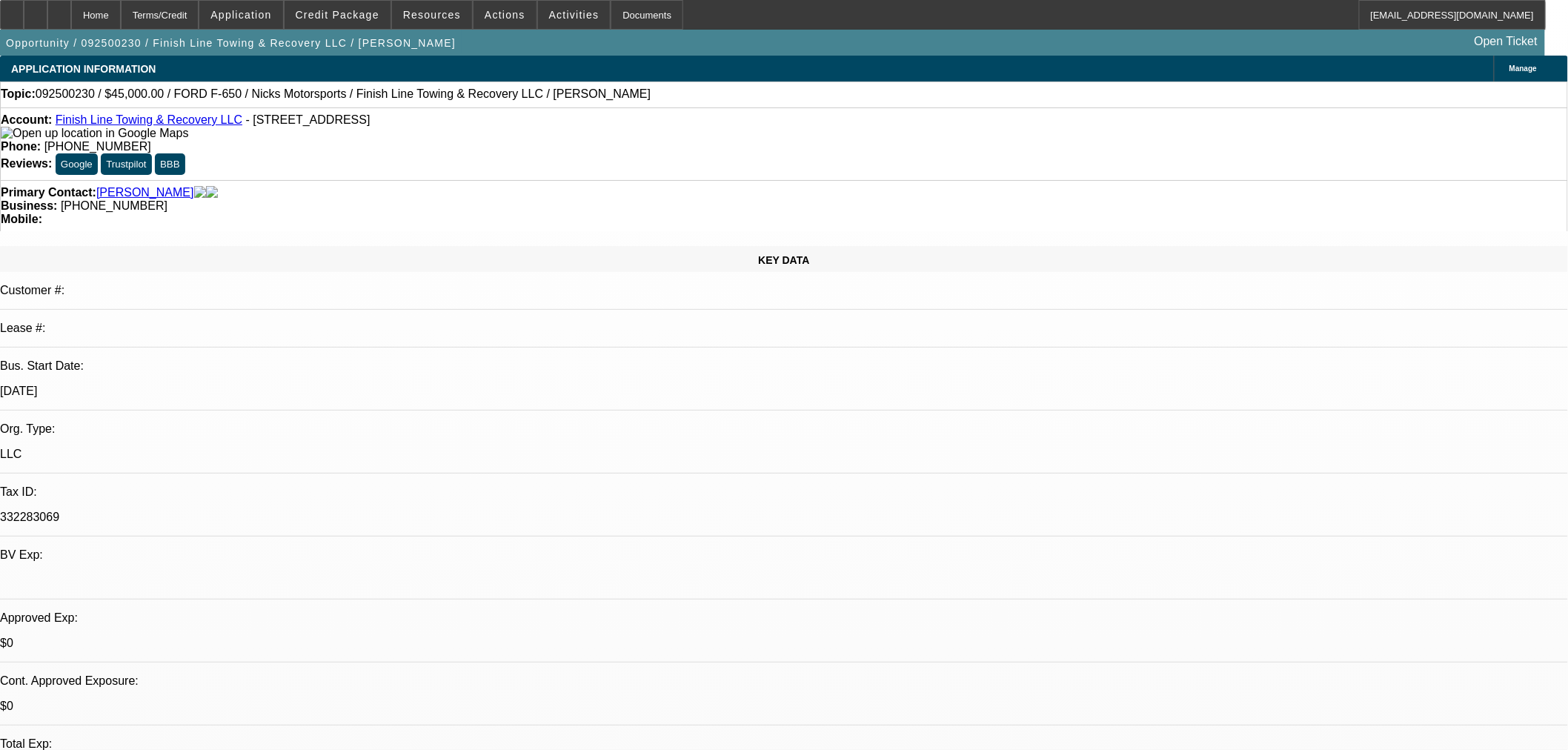
select select "0"
select select "6"
select select "0.15"
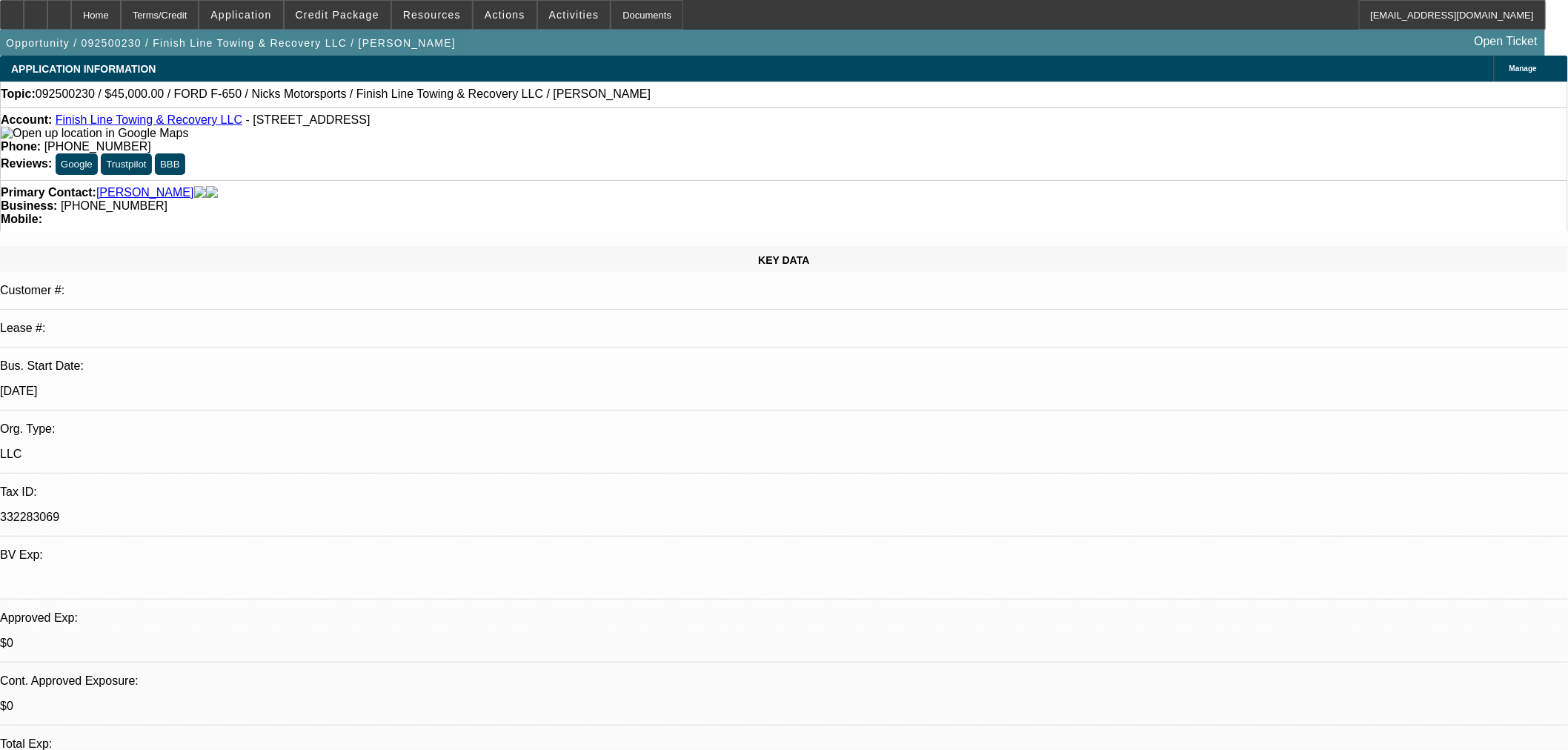
select select "2"
select select "0"
select select "6"
select select "0.15"
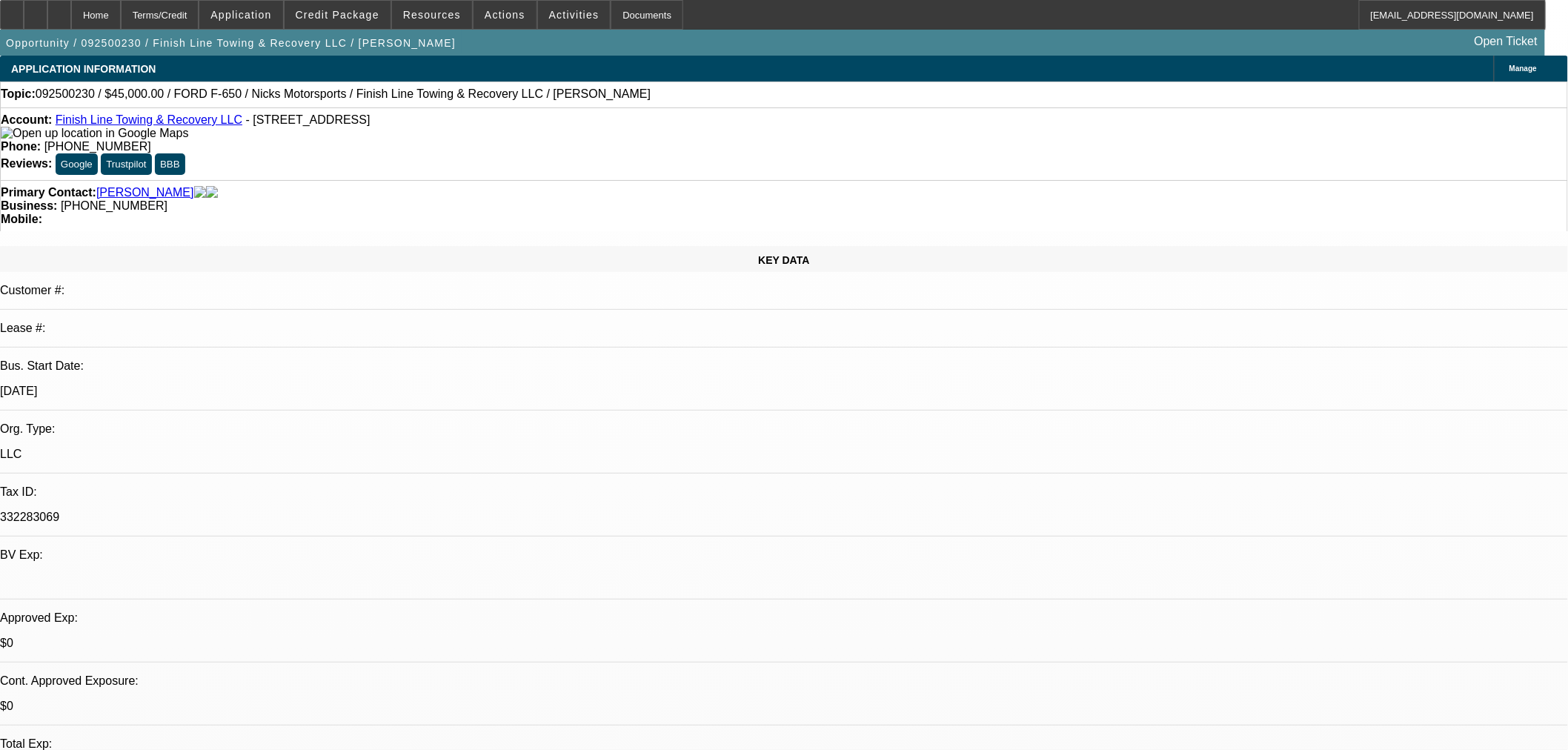
select select "2"
select select "0"
select select "6"
select select "0.15"
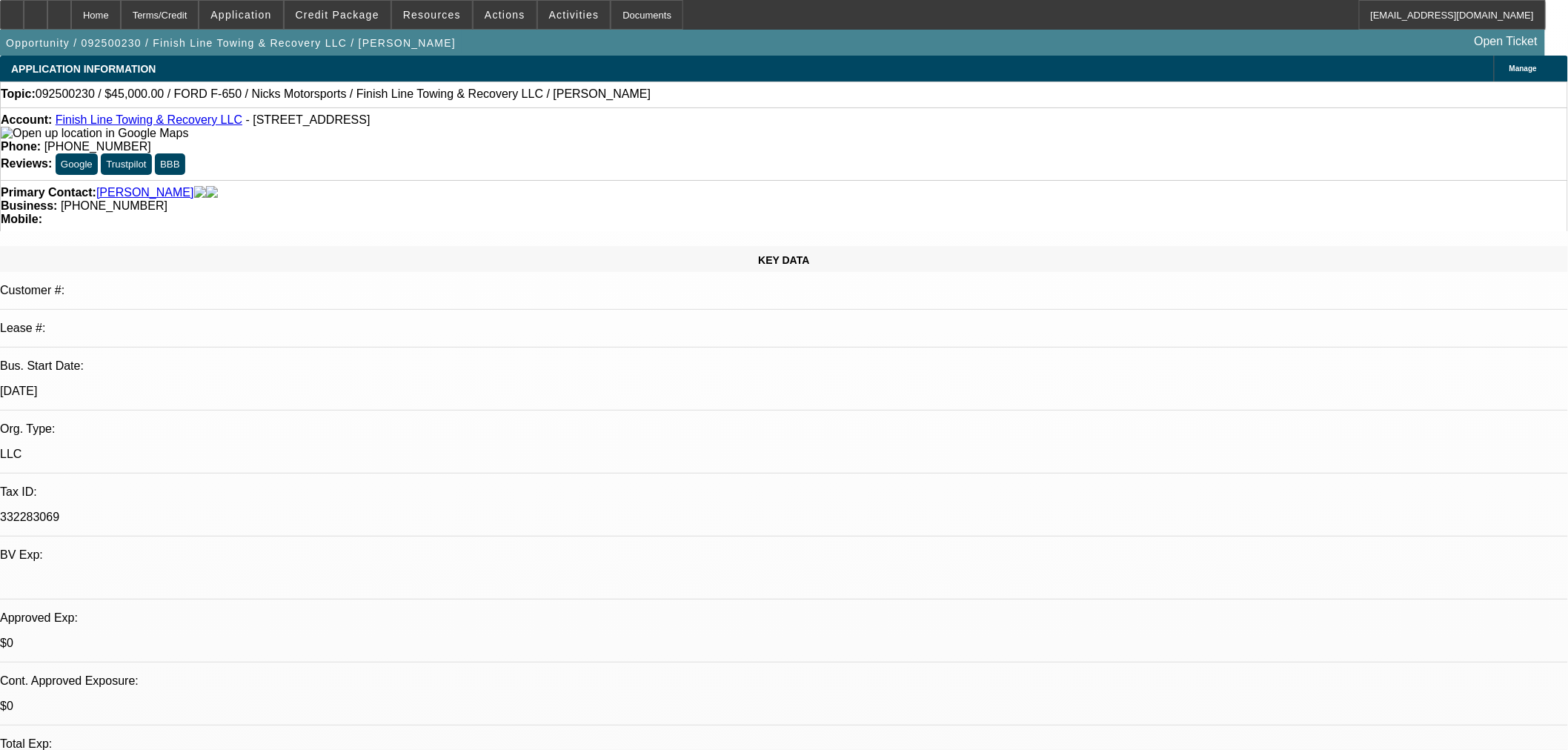
select select "2"
select select "0"
select select "6"
click at [127, 123] on link "Finish Line Towing & Recovery LLC" at bounding box center [148, 119] width 187 height 13
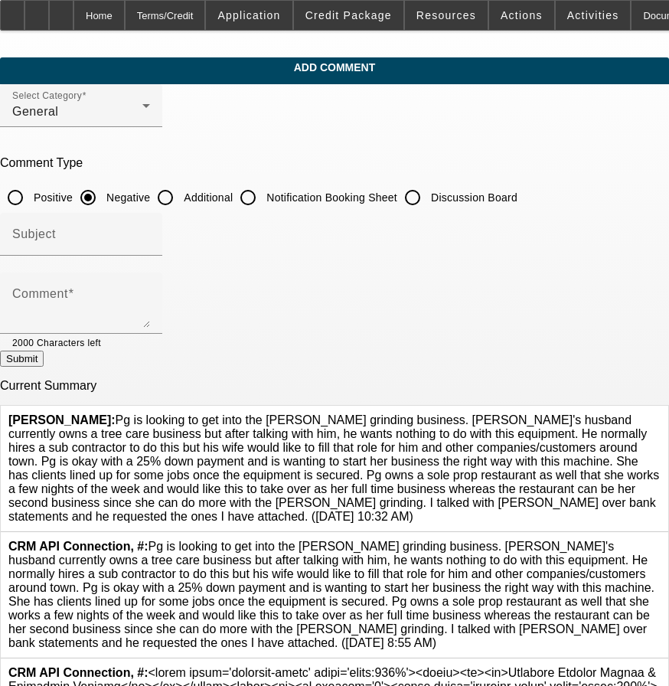
scroll to position [142, 0]
